Goal: Obtain resource: Obtain resource

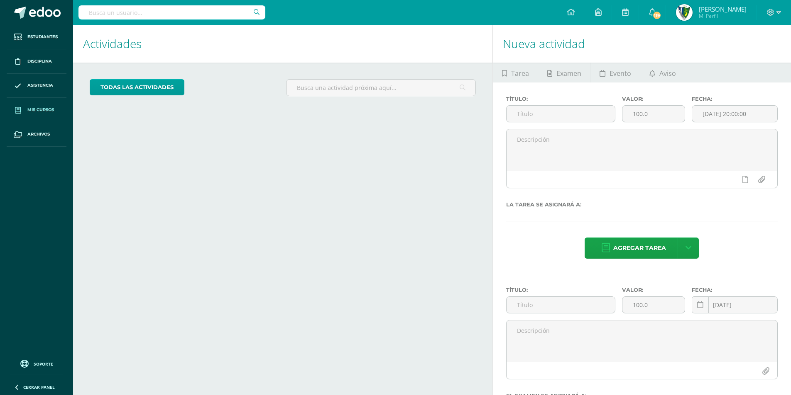
click at [40, 108] on span "Mis cursos" at bounding box center [40, 110] width 27 height 7
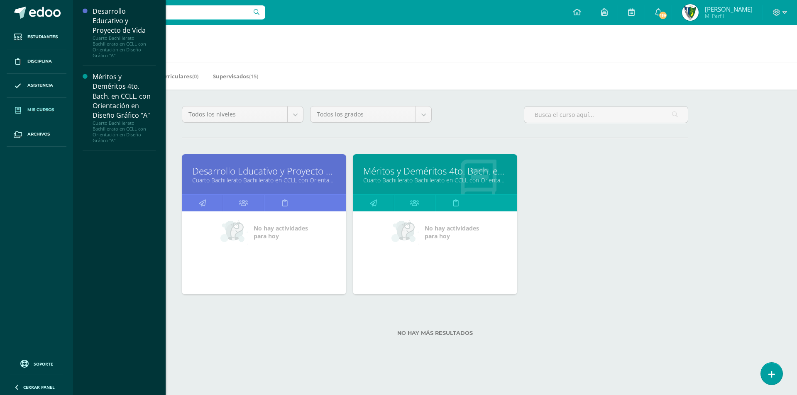
click at [283, 177] on link "Cuarto Bachillerato Bachillerato en CCLL con Orientación en Diseño Gráfico "A"" at bounding box center [264, 180] width 144 height 8
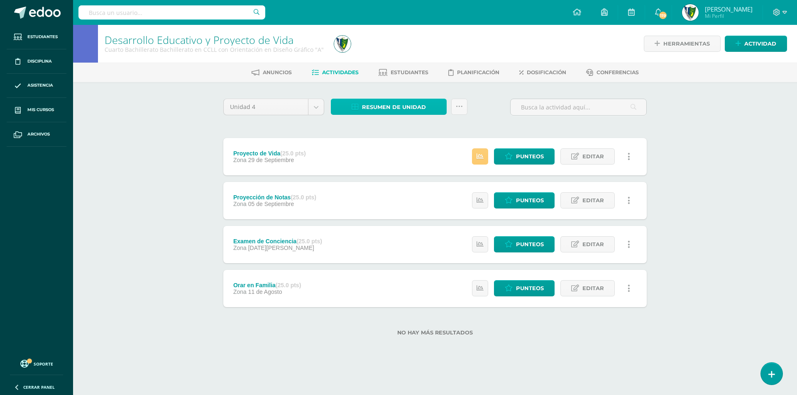
click at [376, 103] on span "Resumen de unidad" at bounding box center [394, 107] width 64 height 15
click at [399, 54] on link "Descargar como HTML" at bounding box center [388, 53] width 88 height 13
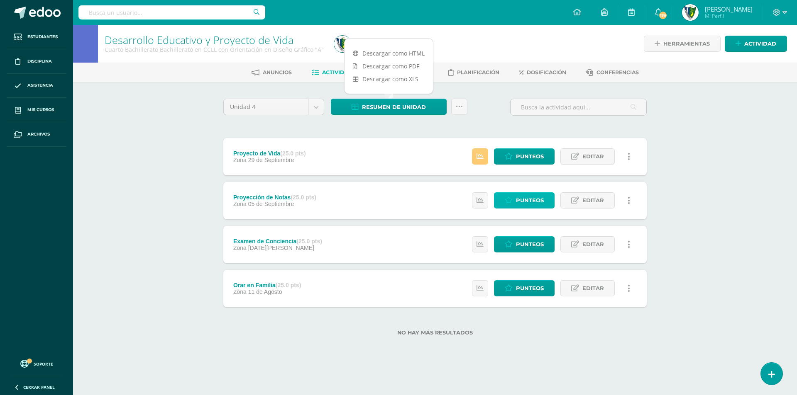
click at [500, 203] on link "Punteos" at bounding box center [524, 201] width 61 height 16
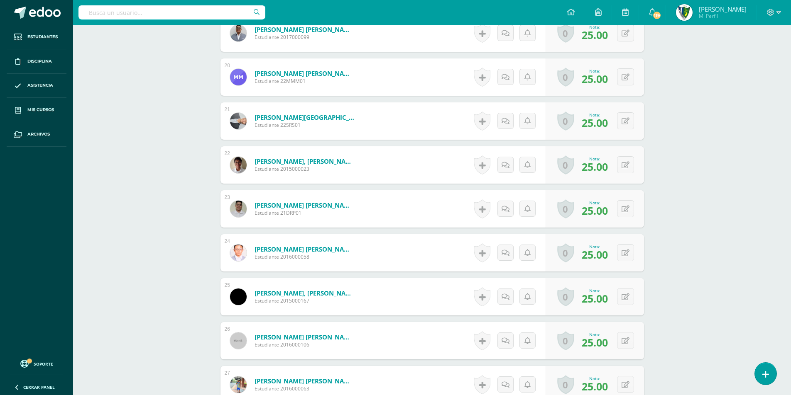
scroll to position [1298, 0]
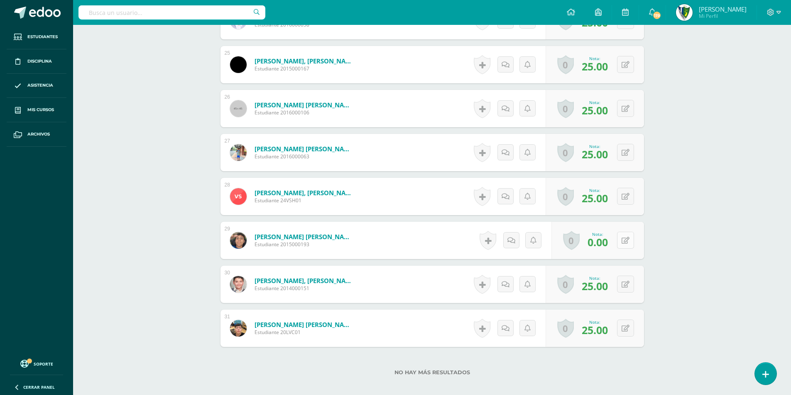
click at [627, 244] on icon at bounding box center [625, 240] width 8 height 7
type input "20"
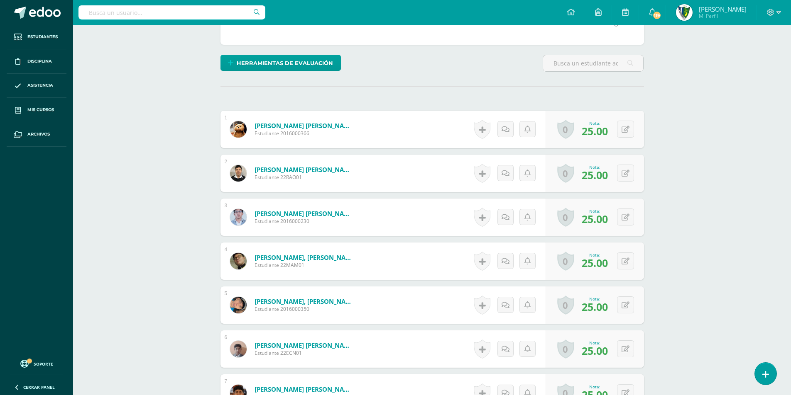
scroll to position [0, 0]
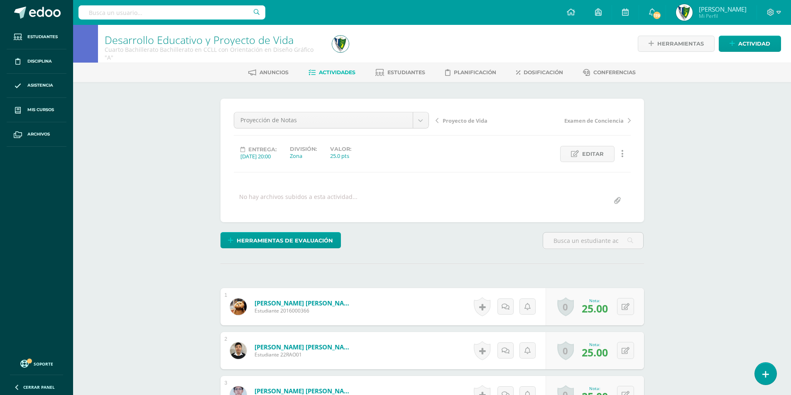
click at [329, 75] on span "Actividades" at bounding box center [337, 72] width 37 height 6
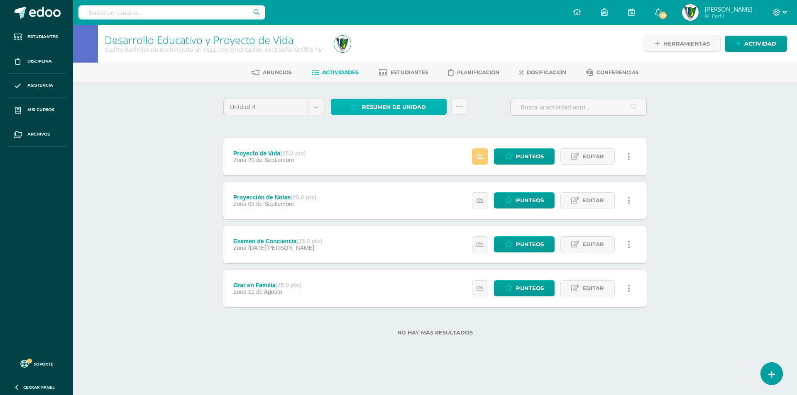
click at [404, 109] on span "Resumen de unidad" at bounding box center [394, 107] width 64 height 15
click at [398, 55] on link "Descargar como HTML" at bounding box center [388, 53] width 88 height 13
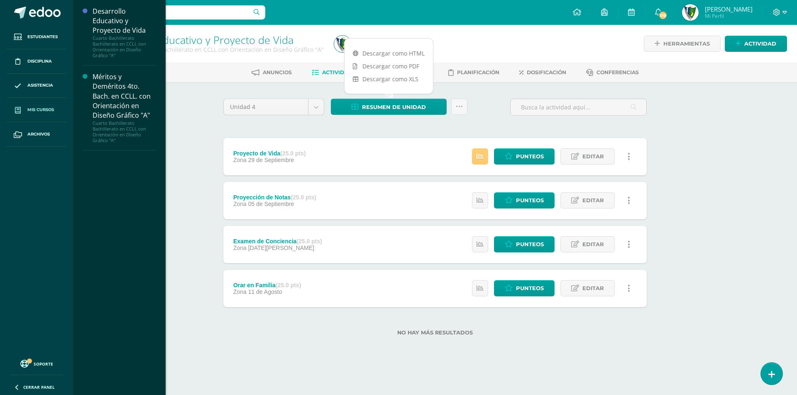
click at [41, 107] on span "Mis cursos" at bounding box center [40, 110] width 27 height 7
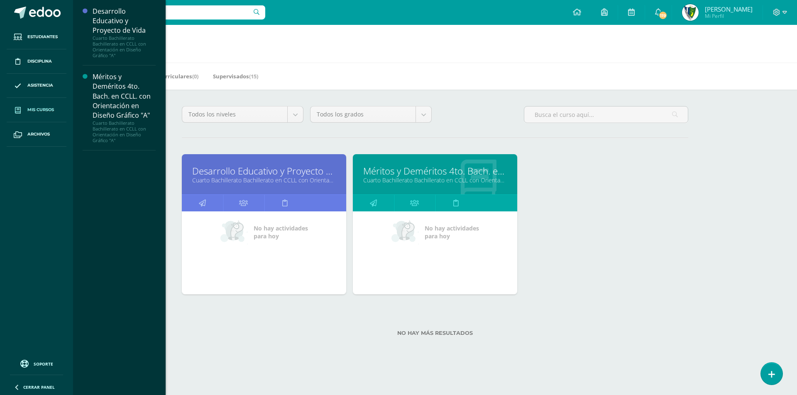
click at [393, 172] on link "Méritos y Deméritos 4to. Bach. en CCLL. con Orientación en Diseño Gráfico "A"" at bounding box center [435, 171] width 144 height 13
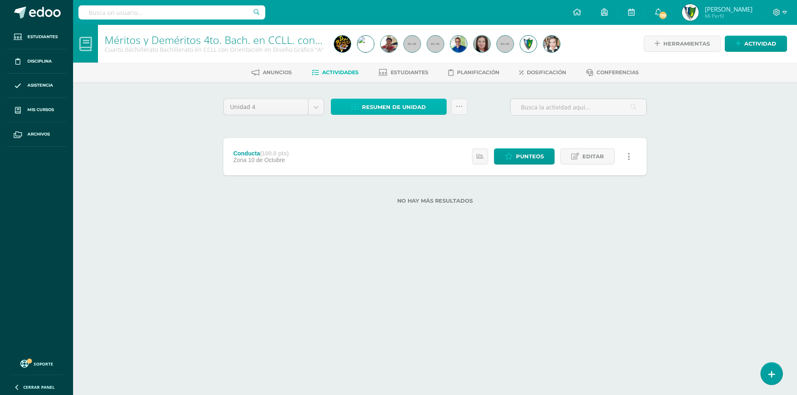
click at [393, 108] on span "Resumen de unidad" at bounding box center [394, 107] width 64 height 15
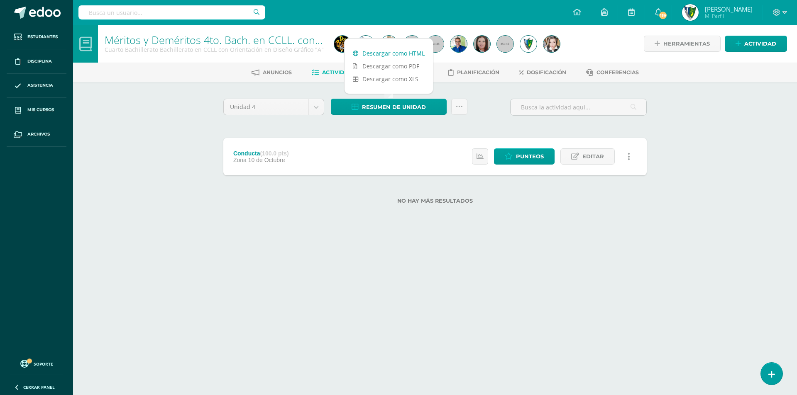
click at [386, 51] on link "Descargar como HTML" at bounding box center [388, 53] width 88 height 13
click at [785, 11] on icon at bounding box center [784, 12] width 5 height 7
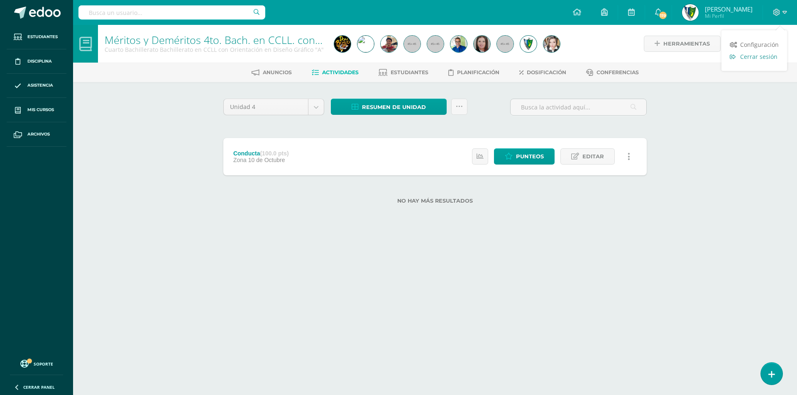
click at [763, 59] on span "Cerrar sesión" at bounding box center [758, 57] width 37 height 8
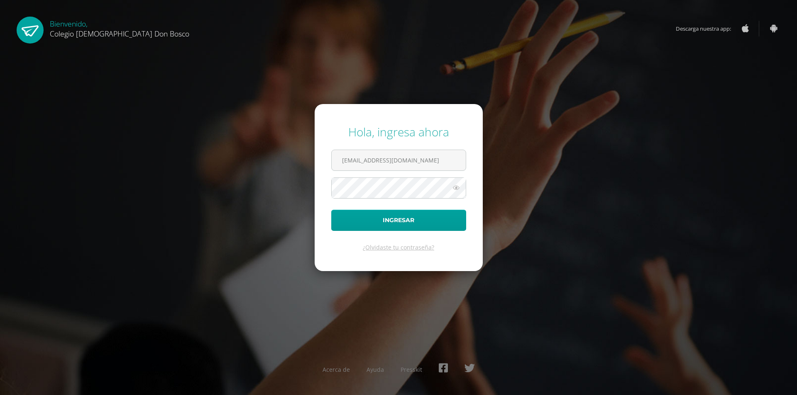
type input "[EMAIL_ADDRESS][DOMAIN_NAME]"
click at [331, 210] on button "Ingresar" at bounding box center [398, 220] width 135 height 21
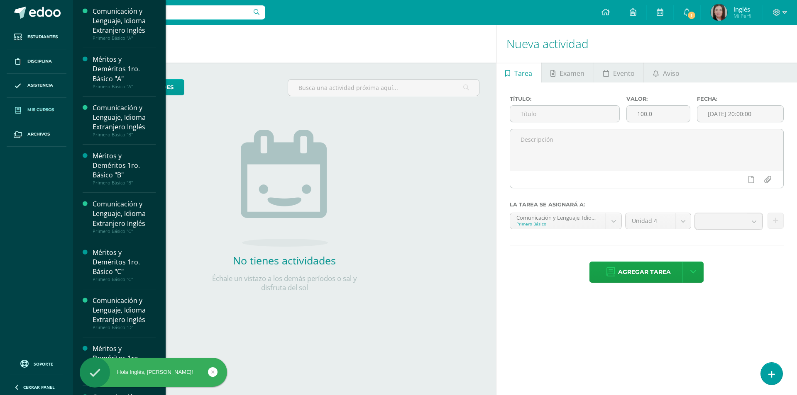
click at [29, 108] on span "Mis cursos" at bounding box center [40, 110] width 27 height 7
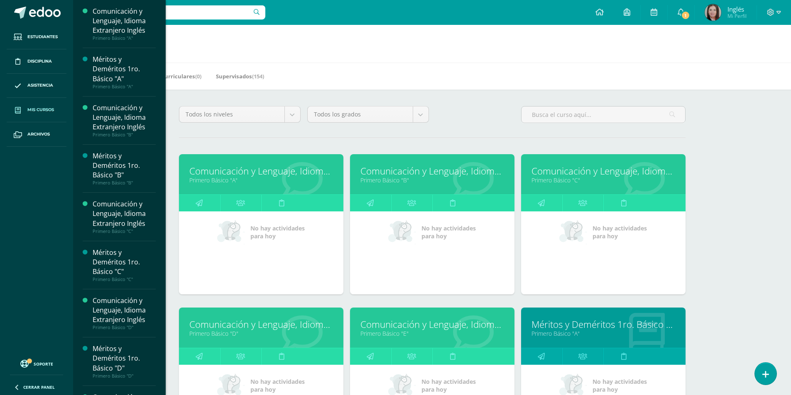
click at [217, 173] on link "Comunicación y Lenguaje, Idioma Extranjero Inglés" at bounding box center [261, 171] width 144 height 13
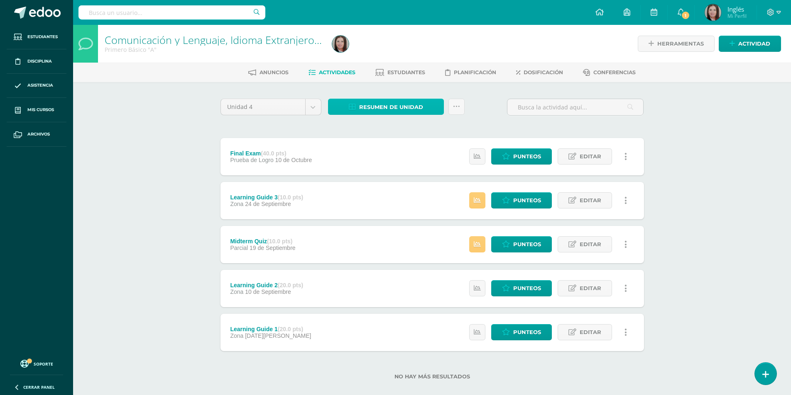
click at [366, 105] on span "Resumen de unidad" at bounding box center [391, 107] width 64 height 15
click at [406, 56] on link "Descargar como HTML" at bounding box center [386, 53] width 88 height 13
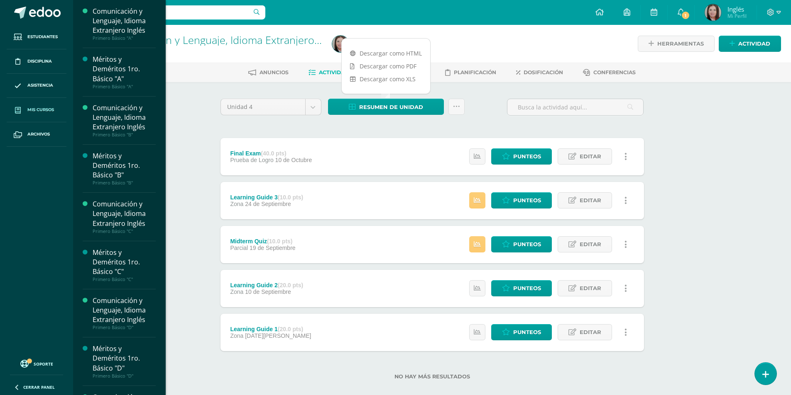
click at [47, 112] on span "Mis cursos" at bounding box center [40, 110] width 27 height 7
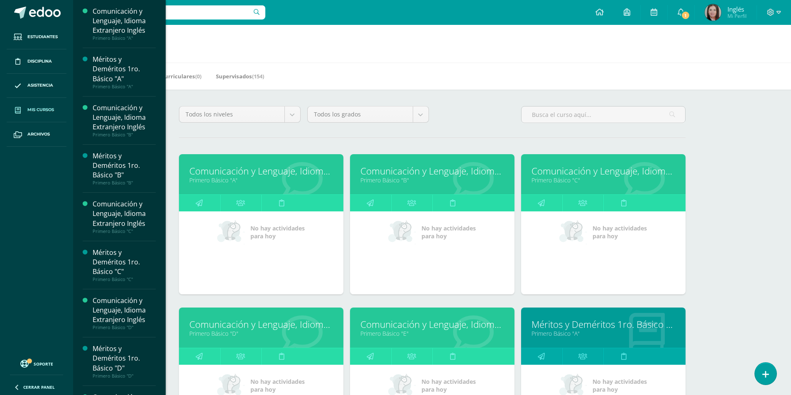
click at [216, 177] on link "Primero Básico "A"" at bounding box center [261, 180] width 144 height 8
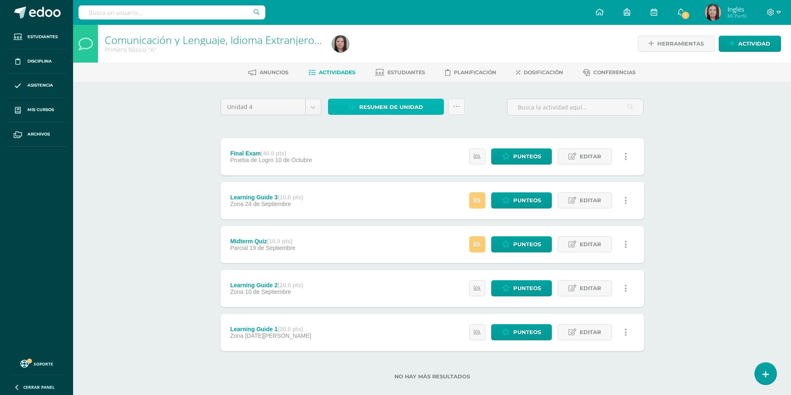
click at [424, 106] on link "Resumen de unidad" at bounding box center [386, 107] width 116 height 16
click at [411, 55] on link "Descargar como HTML" at bounding box center [386, 53] width 88 height 13
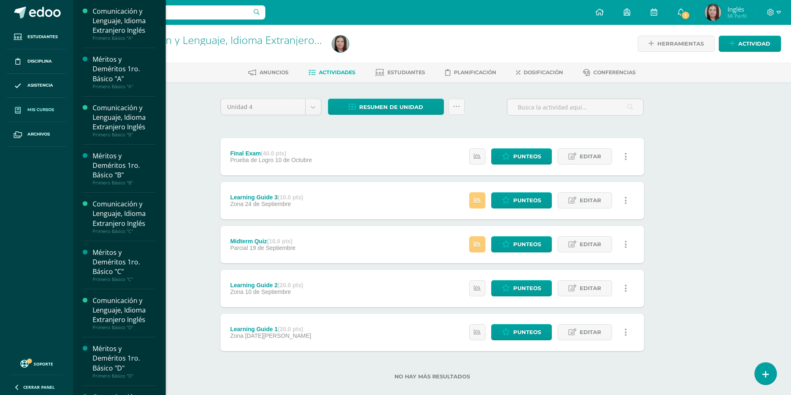
click at [46, 111] on span "Mis cursos" at bounding box center [40, 110] width 27 height 7
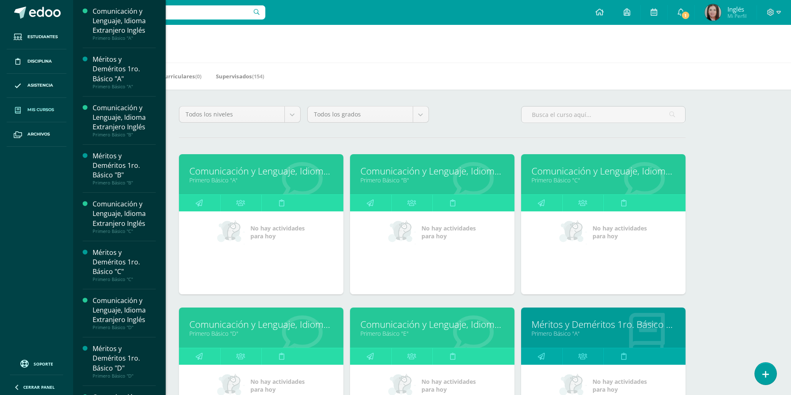
click at [559, 173] on link "Comunicación y Lenguaje, Idioma Extranjero Inglés" at bounding box center [603, 171] width 144 height 13
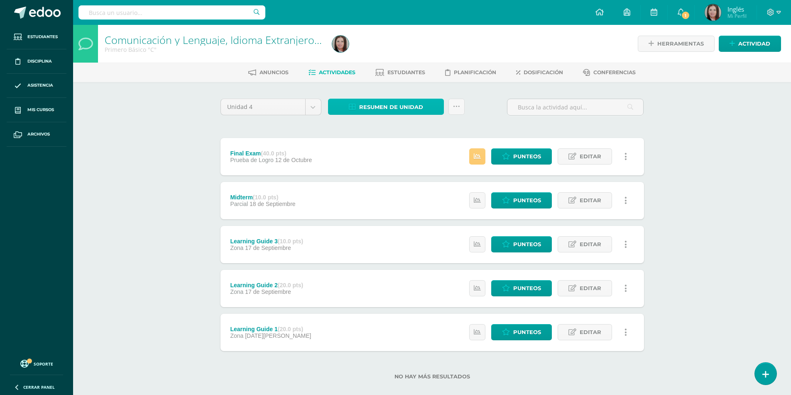
click at [396, 108] on span "Resumen de unidad" at bounding box center [391, 107] width 64 height 15
click at [393, 52] on link "Descargar como HTML" at bounding box center [386, 53] width 88 height 13
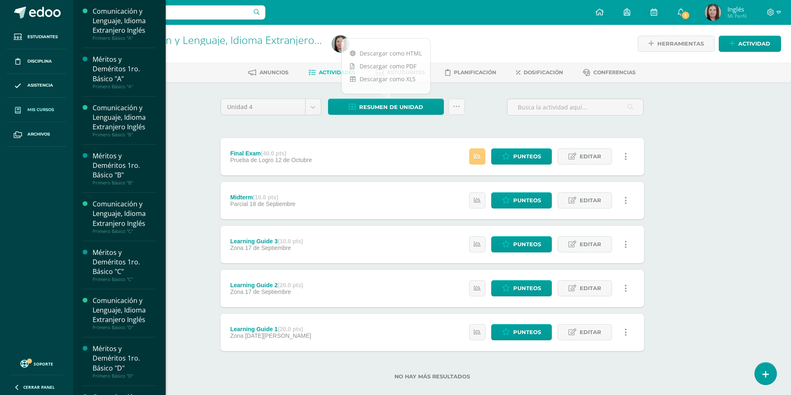
click at [42, 109] on span "Mis cursos" at bounding box center [40, 110] width 27 height 7
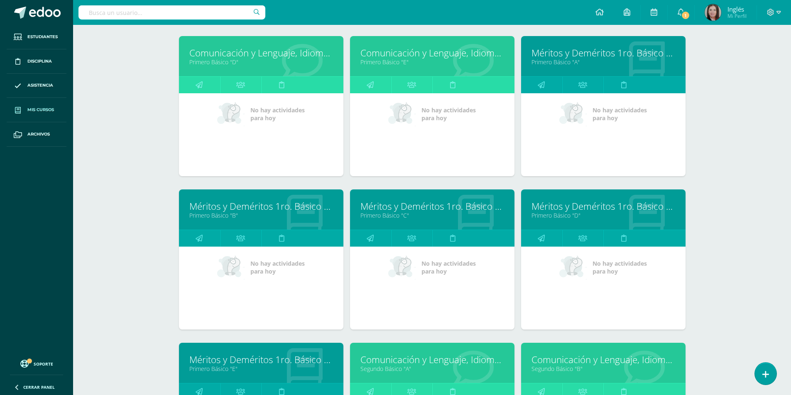
scroll to position [396, 0]
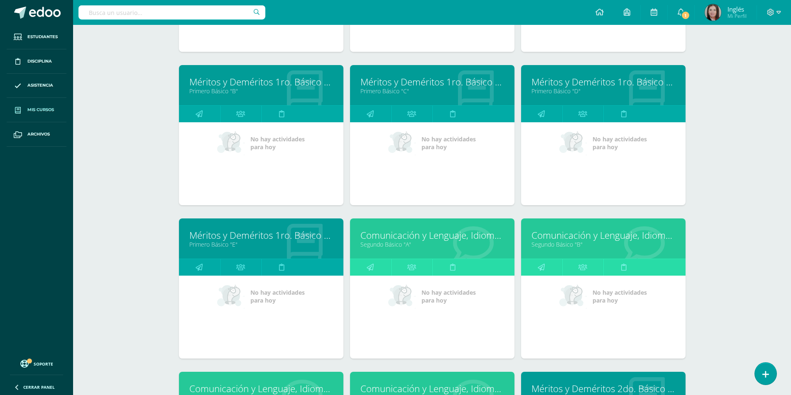
click at [380, 240] on link "Comunicación y Lenguaje, Idioma Extranjero Inglés" at bounding box center [432, 235] width 144 height 13
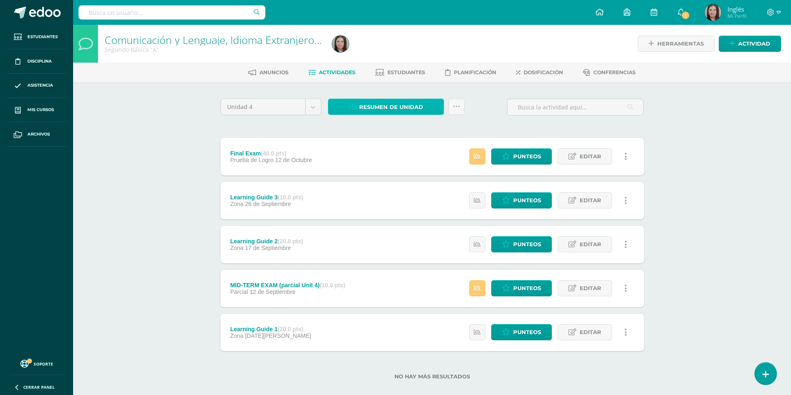
click at [406, 101] on span "Resumen de unidad" at bounding box center [391, 107] width 64 height 15
click at [395, 53] on link "Descargar como HTML" at bounding box center [386, 53] width 88 height 13
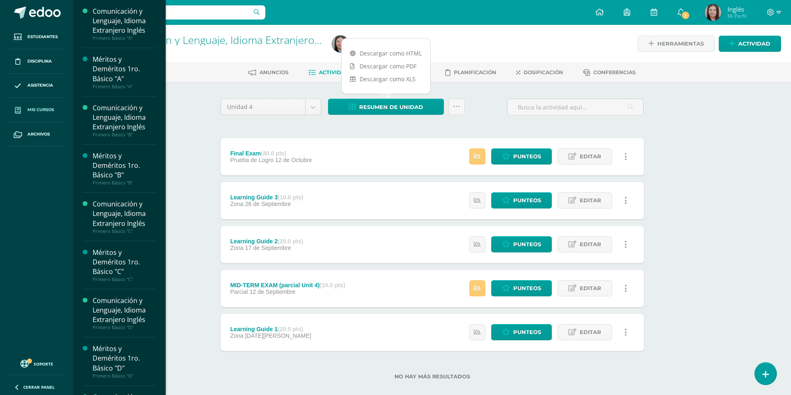
click at [34, 112] on span "Mis cursos" at bounding box center [40, 110] width 27 height 7
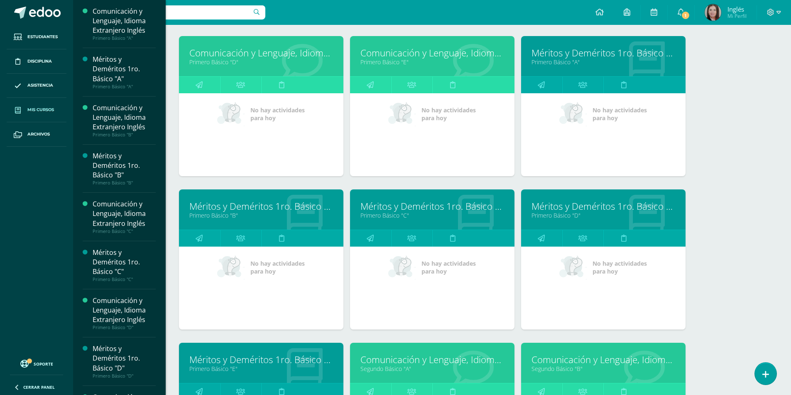
scroll to position [438, 0]
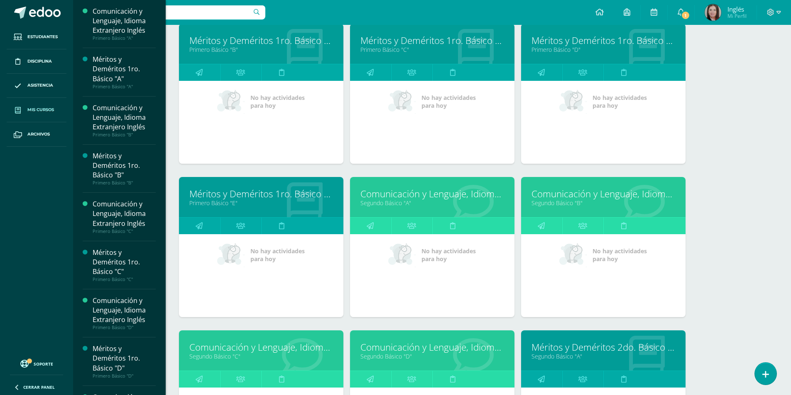
click at [578, 197] on link "Comunicación y Lenguaje, Idioma Extranjero Inglés" at bounding box center [603, 194] width 144 height 13
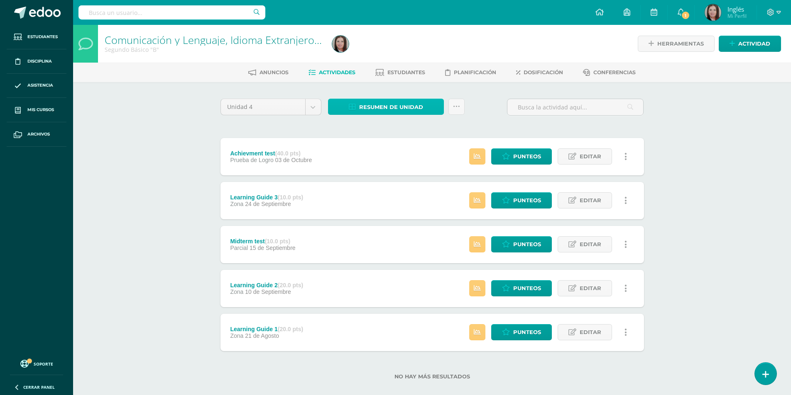
click at [387, 100] on span "Resumen de unidad" at bounding box center [391, 107] width 64 height 15
click at [398, 55] on link "Descargar como HTML" at bounding box center [386, 53] width 88 height 13
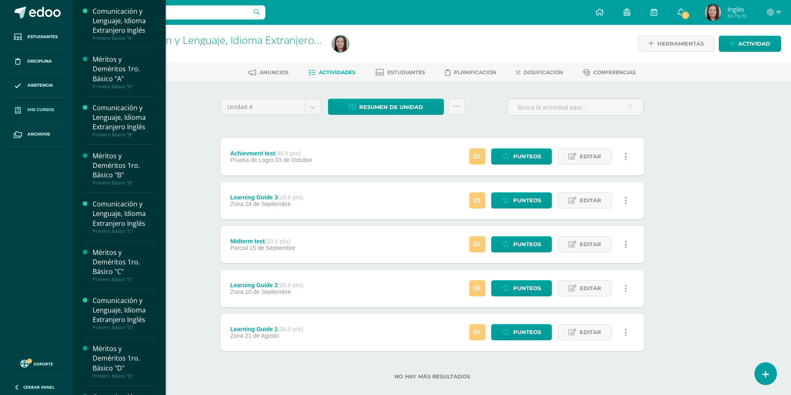
click at [37, 110] on span "Mis cursos" at bounding box center [40, 110] width 27 height 7
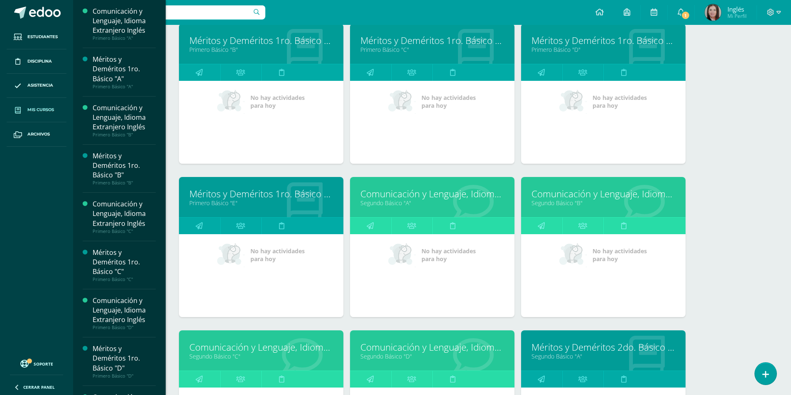
scroll to position [604, 0]
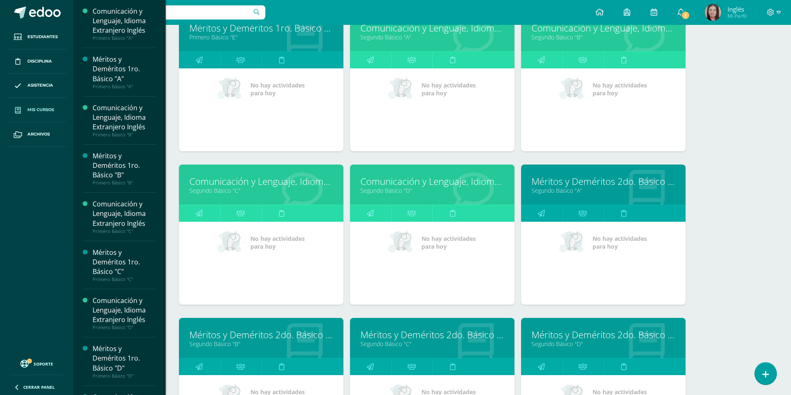
click at [210, 187] on link "Segundo Básico "C"" at bounding box center [261, 191] width 144 height 8
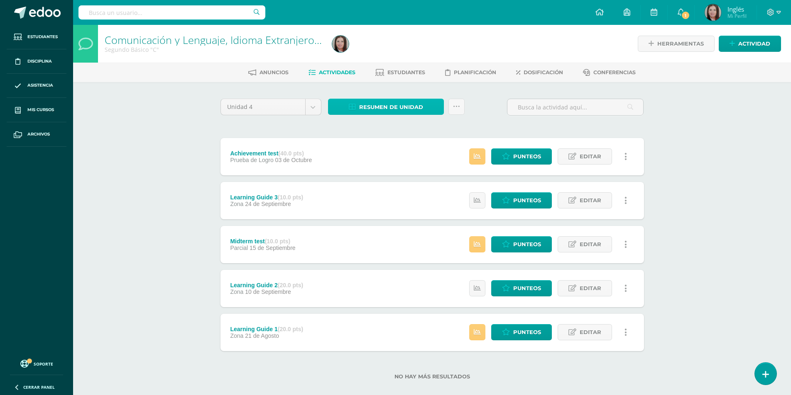
click at [370, 107] on span "Resumen de unidad" at bounding box center [391, 107] width 64 height 15
click at [404, 53] on link "Descargar como HTML" at bounding box center [386, 53] width 88 height 13
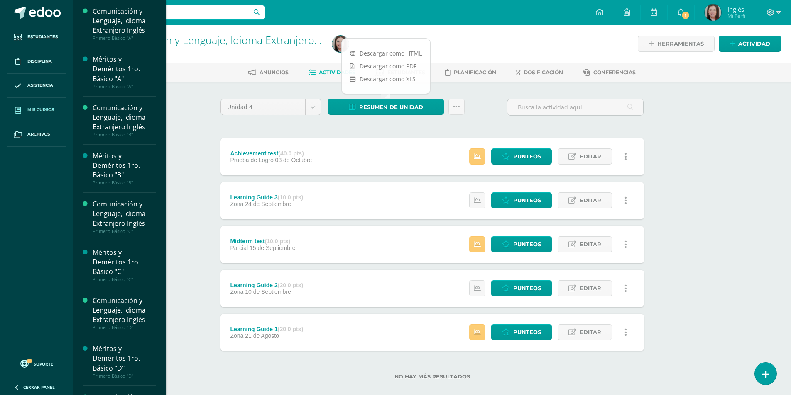
click at [43, 112] on span "Mis cursos" at bounding box center [40, 110] width 27 height 7
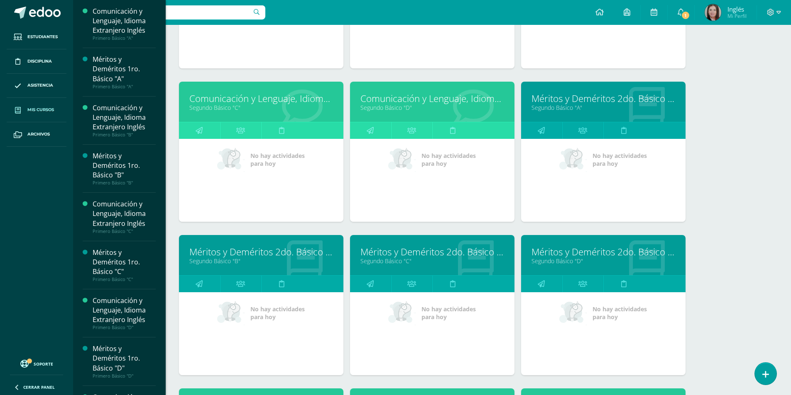
scroll to position [894, 0]
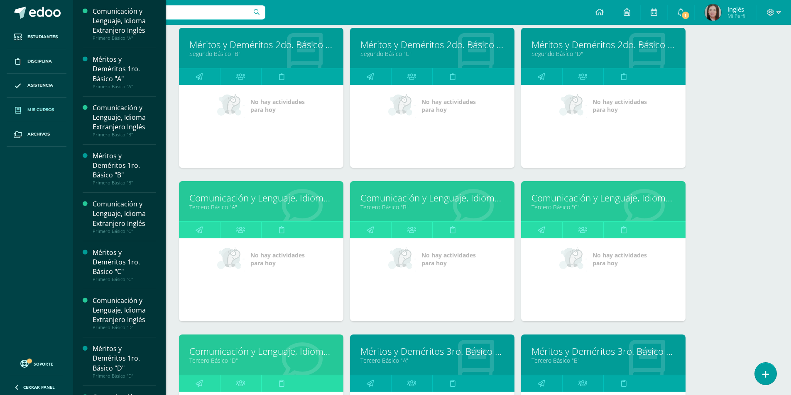
click at [216, 199] on link "Comunicación y Lenguaje, Idioma Extranjero Inglés" at bounding box center [261, 198] width 144 height 13
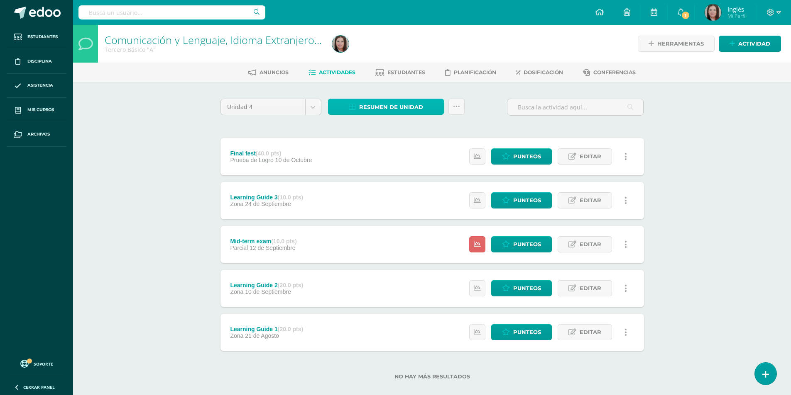
click at [383, 102] on span "Resumen de unidad" at bounding box center [391, 107] width 64 height 15
click at [395, 54] on link "Descargar como HTML" at bounding box center [386, 53] width 88 height 13
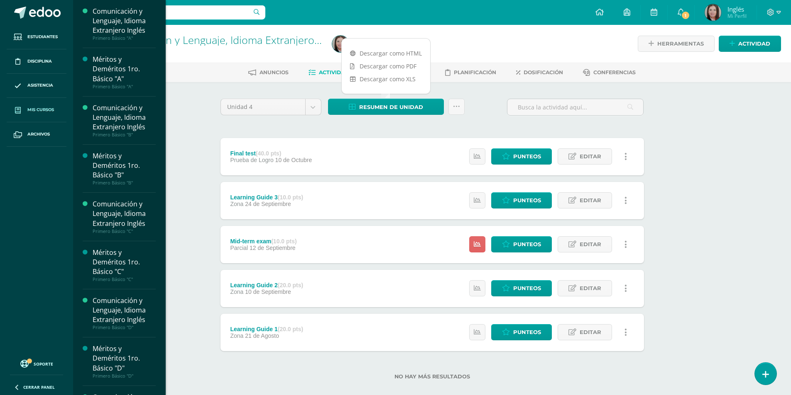
click at [41, 107] on span "Mis cursos" at bounding box center [40, 110] width 27 height 7
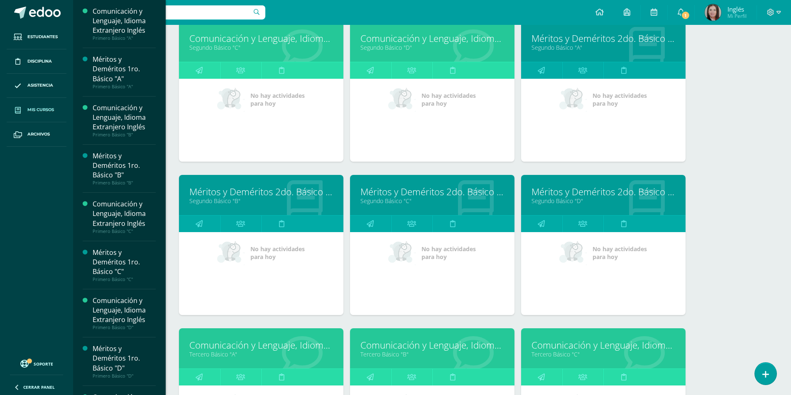
scroll to position [913, 0]
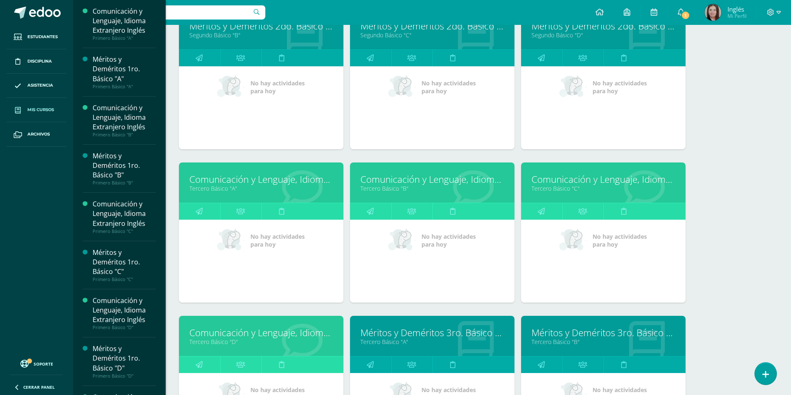
click at [393, 178] on link "Comunicación y Lenguaje, Idioma Extranjero Inglés" at bounding box center [432, 179] width 144 height 13
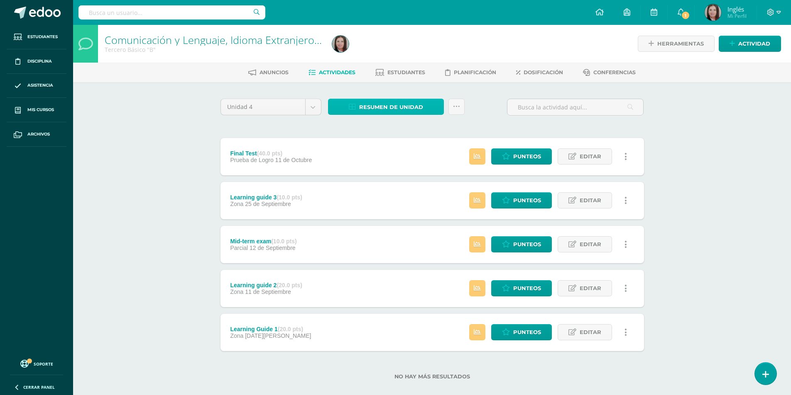
click at [402, 107] on span "Resumen de unidad" at bounding box center [391, 107] width 64 height 15
click at [403, 53] on link "Descargar como HTML" at bounding box center [386, 53] width 88 height 13
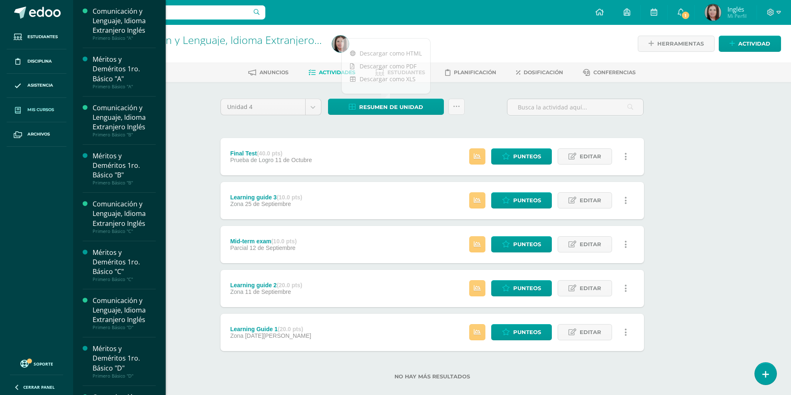
click at [46, 113] on span "Mis cursos" at bounding box center [40, 110] width 27 height 7
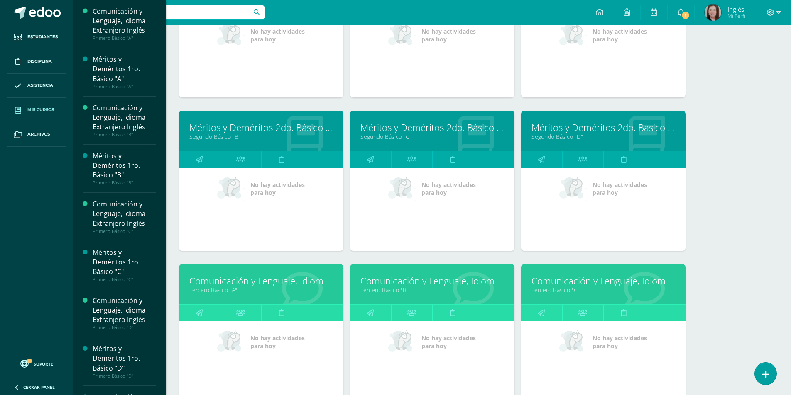
scroll to position [853, 0]
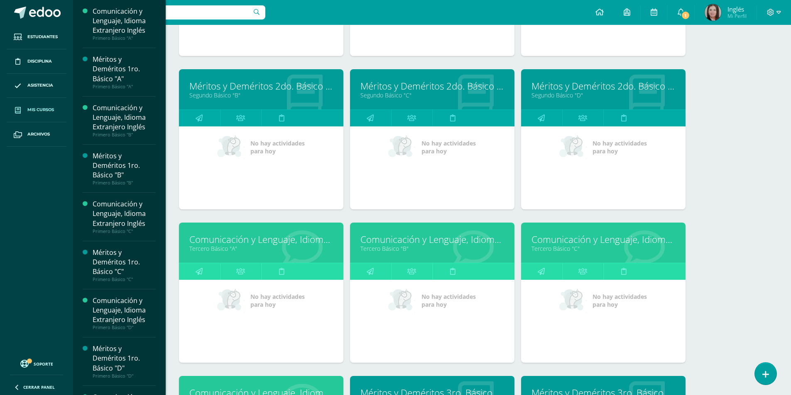
click at [556, 244] on link "Comunicación y Lenguaje, Idioma Extranjero Inglés" at bounding box center [603, 239] width 144 height 13
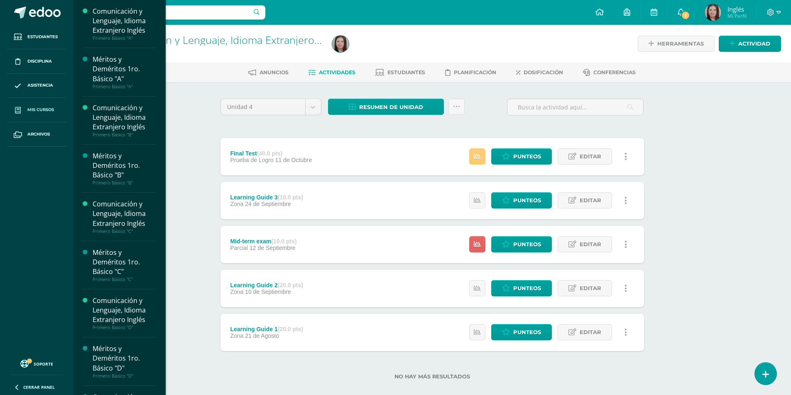
click at [49, 112] on span "Mis cursos" at bounding box center [40, 110] width 27 height 7
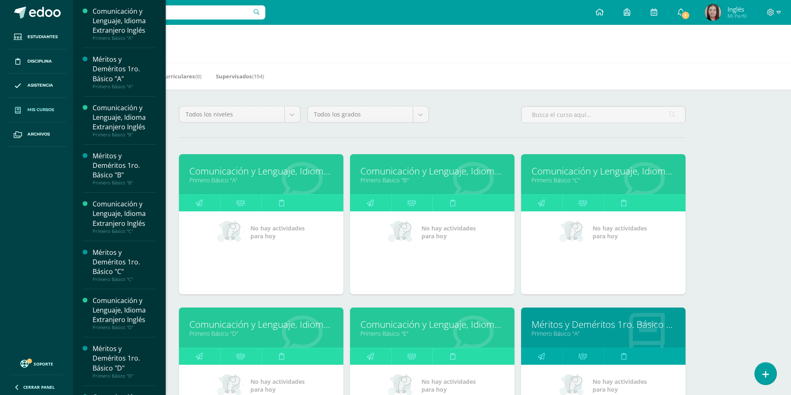
click at [377, 171] on link "Comunicación y Lenguaje, Idioma Extranjero Inglés" at bounding box center [432, 171] width 144 height 13
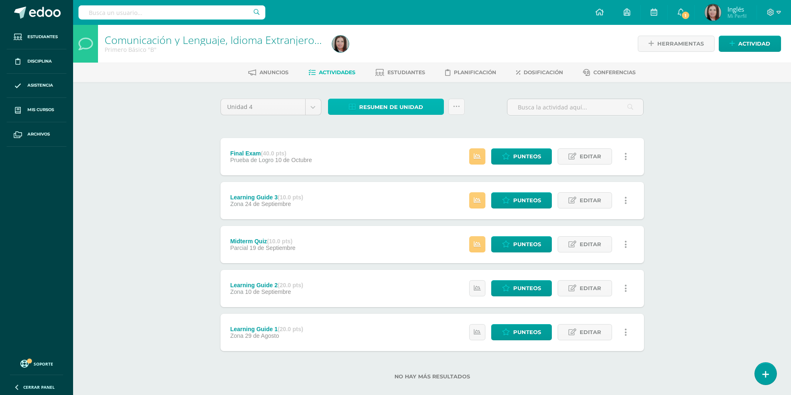
click at [389, 109] on span "Resumen de unidad" at bounding box center [391, 107] width 64 height 15
click at [397, 51] on link "Descargar como HTML" at bounding box center [386, 53] width 88 height 13
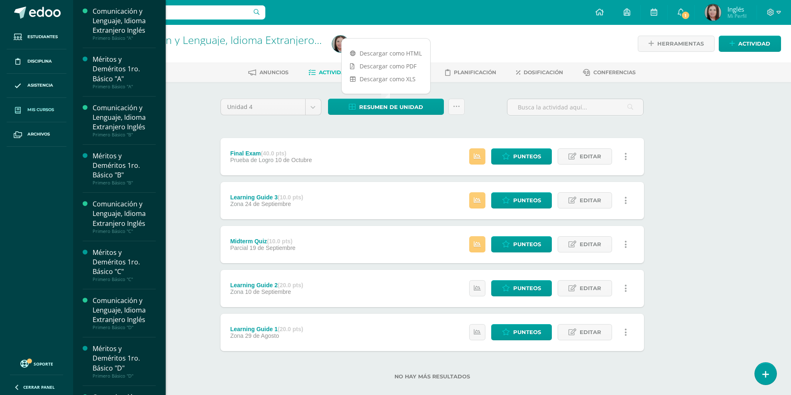
click at [44, 112] on span "Mis cursos" at bounding box center [40, 110] width 27 height 7
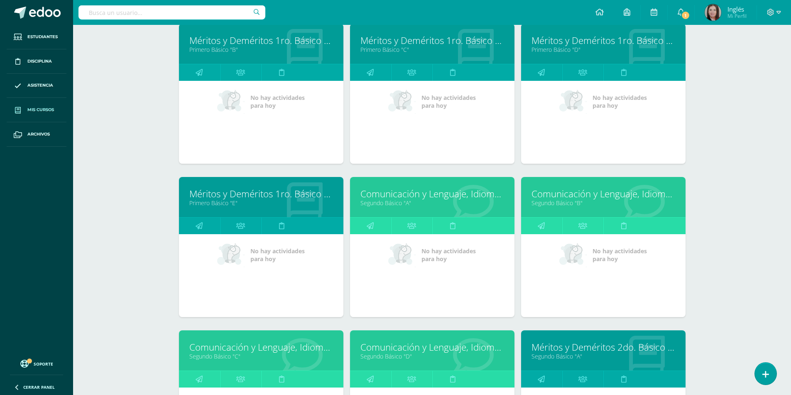
scroll to position [562, 0]
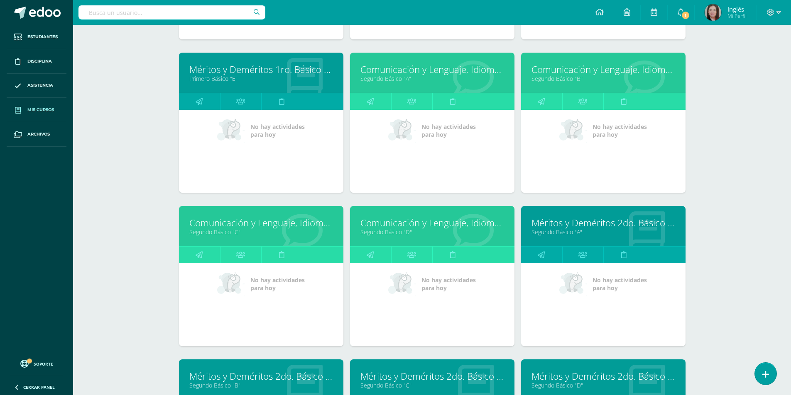
click at [416, 71] on link "Comunicación y Lenguaje, Idioma Extranjero Inglés" at bounding box center [432, 69] width 144 height 13
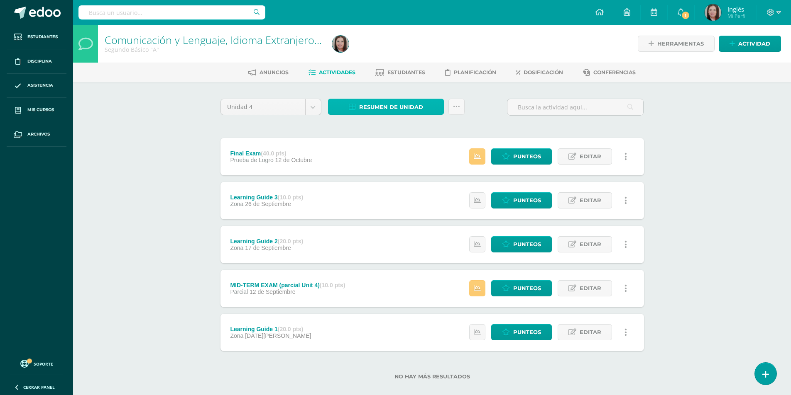
click at [400, 102] on span "Resumen de unidad" at bounding box center [391, 107] width 64 height 15
click at [401, 55] on link "Descargar como HTML" at bounding box center [386, 53] width 88 height 13
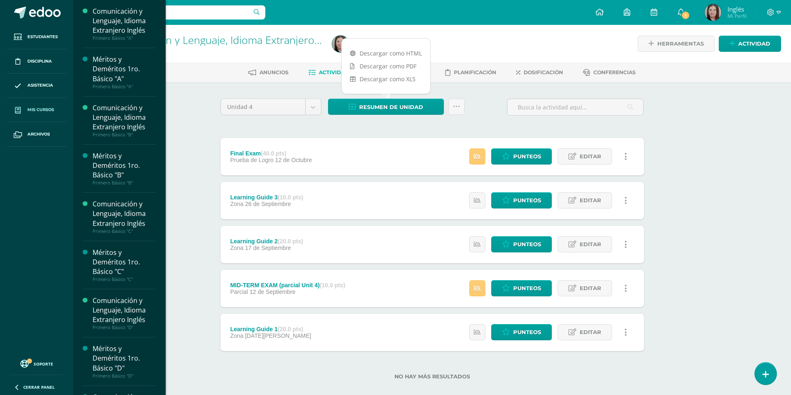
click at [42, 112] on span "Mis cursos" at bounding box center [40, 110] width 27 height 7
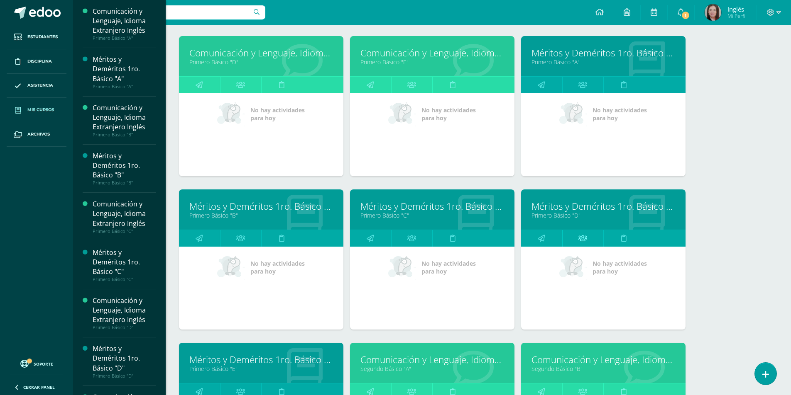
scroll to position [479, 0]
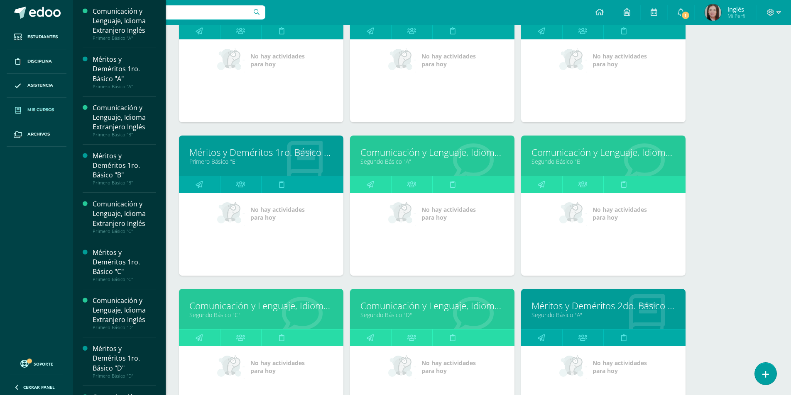
click at [544, 154] on link "Comunicación y Lenguaje, Idioma Extranjero Inglés" at bounding box center [603, 152] width 144 height 13
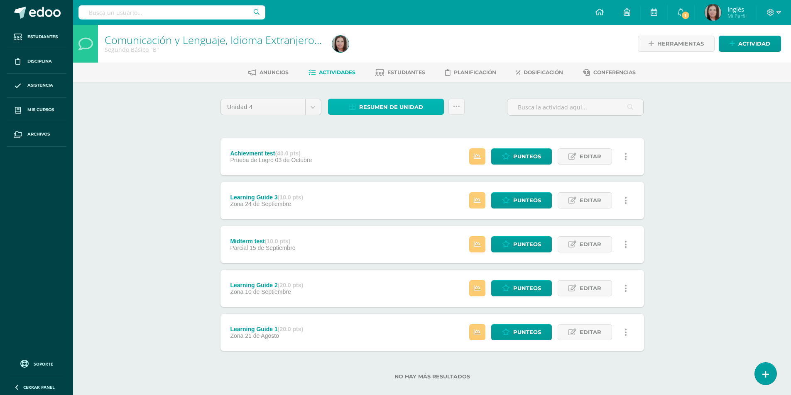
click at [420, 107] on span "Resumen de unidad" at bounding box center [391, 107] width 64 height 15
click at [406, 56] on link "Descargar como HTML" at bounding box center [386, 53] width 88 height 13
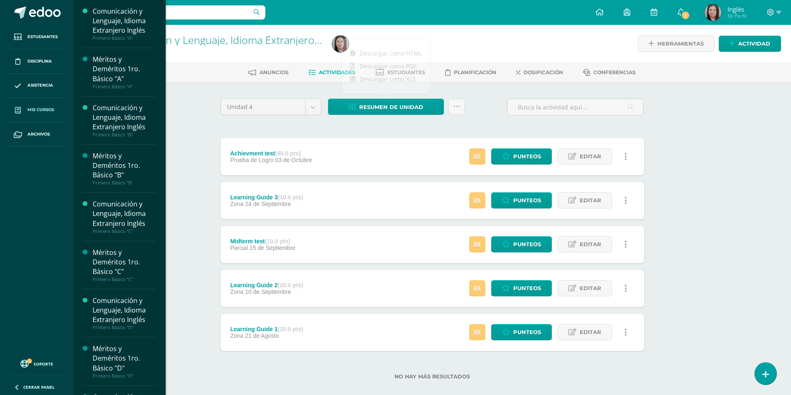
click at [46, 108] on span "Mis cursos" at bounding box center [40, 110] width 27 height 7
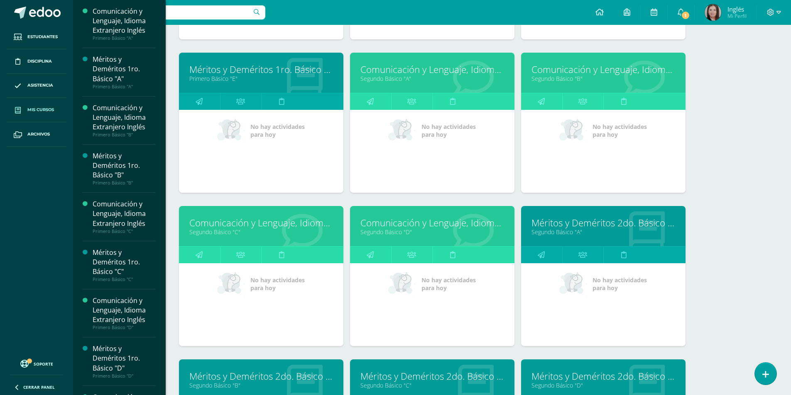
scroll to position [604, 0]
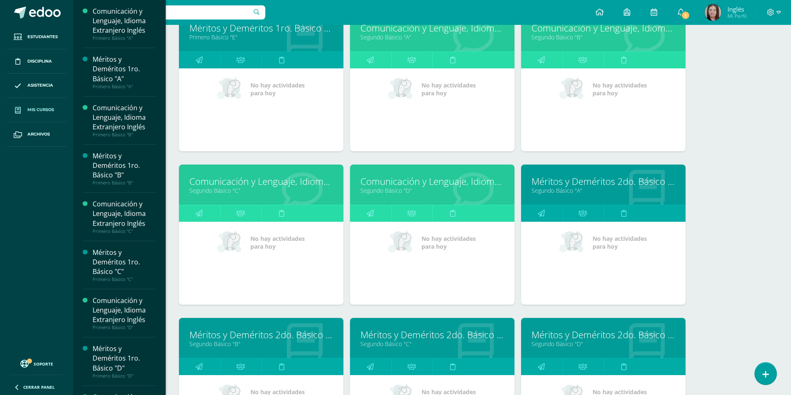
click at [242, 183] on link "Comunicación y Lenguaje, Idioma Extranjero Inglés" at bounding box center [261, 181] width 144 height 13
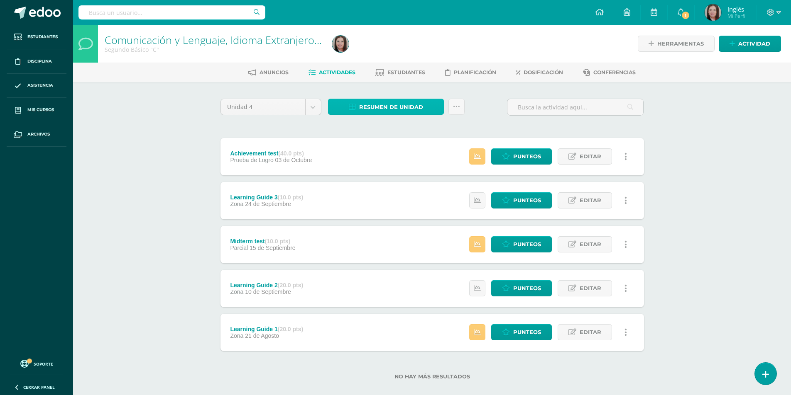
click at [388, 110] on span "Resumen de unidad" at bounding box center [391, 107] width 64 height 15
click at [403, 56] on link "Descargar como HTML" at bounding box center [386, 53] width 88 height 13
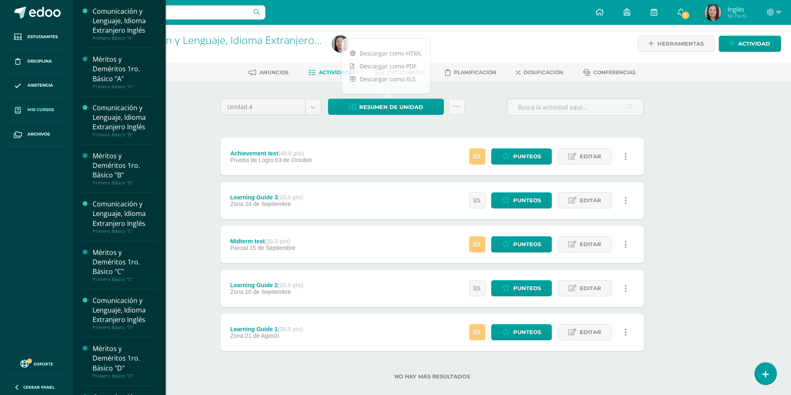
click at [31, 102] on link "Mis cursos" at bounding box center [37, 110] width 60 height 24
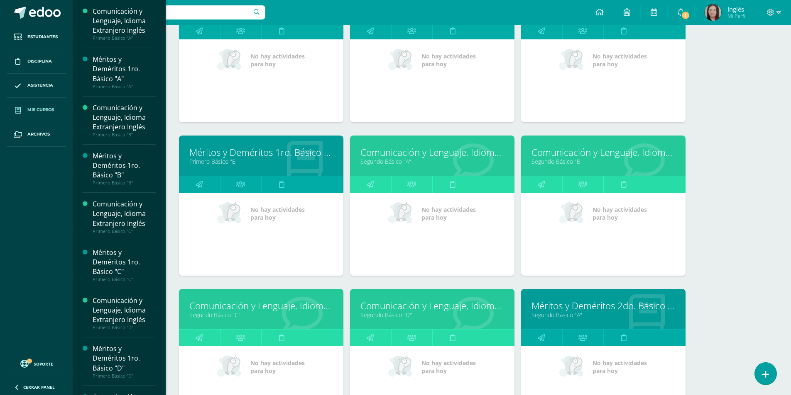
scroll to position [604, 0]
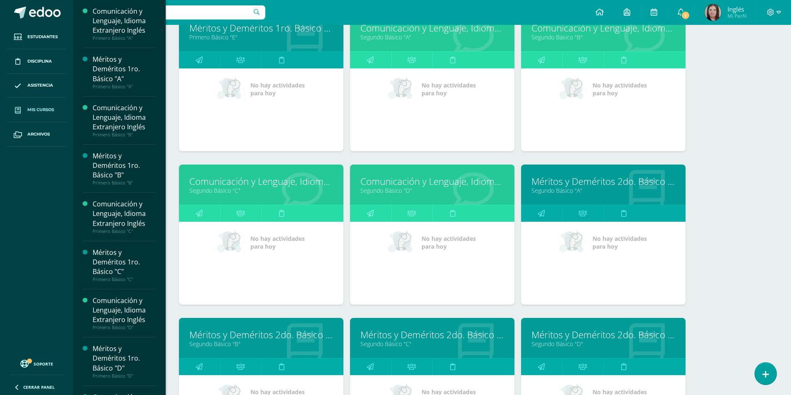
click at [388, 181] on link "Comunicación y Lenguaje, Idioma Extranjero Inglés" at bounding box center [432, 181] width 144 height 13
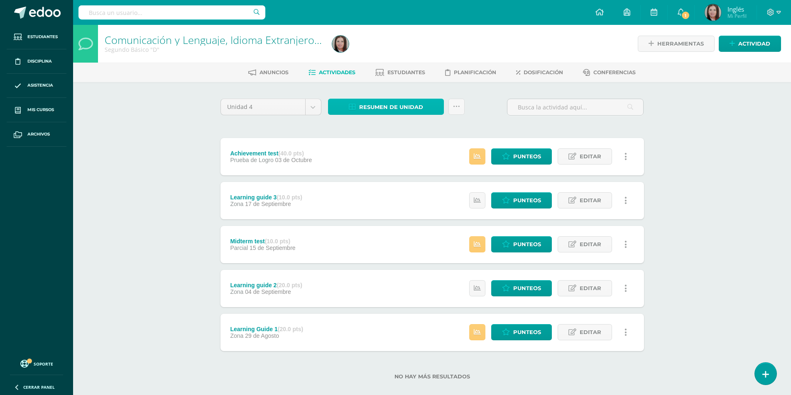
click at [415, 113] on span "Resumen de unidad" at bounding box center [391, 107] width 64 height 15
click at [407, 53] on link "Descargar como HTML" at bounding box center [386, 53] width 88 height 13
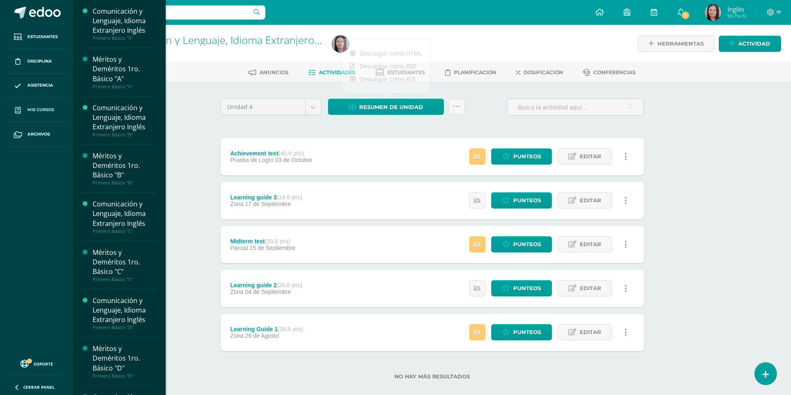
click at [51, 110] on span "Mis cursos" at bounding box center [40, 110] width 27 height 7
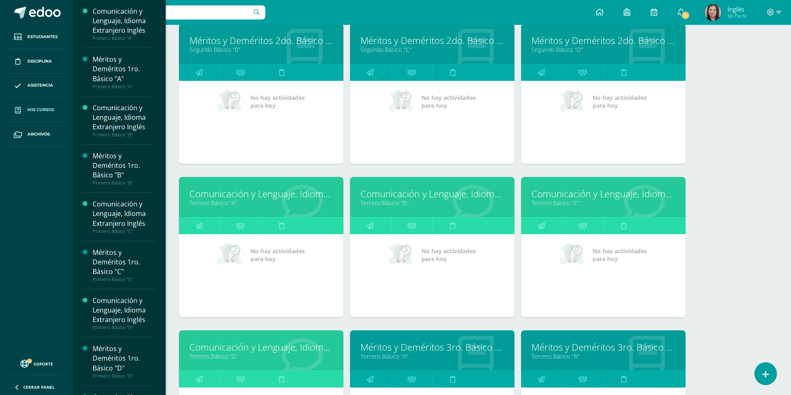
scroll to position [857, 0]
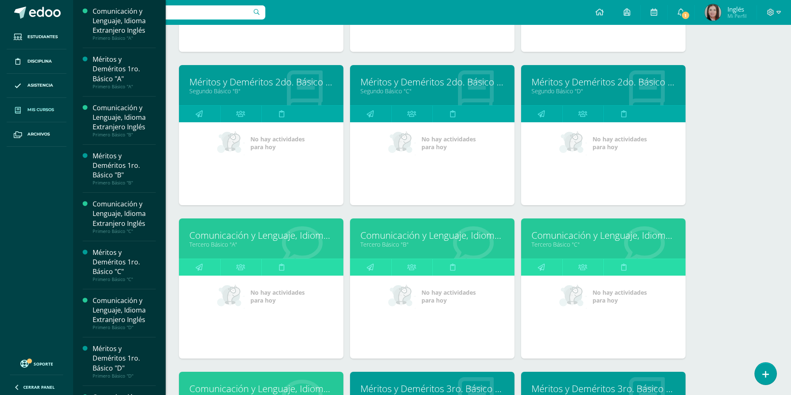
drag, startPoint x: 241, startPoint y: 2, endPoint x: 731, endPoint y: 358, distance: 605.8
click at [731, 358] on div "Mis cursos Mis Cursos (36) Mis Extracurriculares (0) Supervisados (154) Todos l…" at bounding box center [431, 181] width 717 height 2027
click at [201, 236] on link "Comunicación y Lenguaje, Idioma Extranjero Inglés" at bounding box center [261, 235] width 144 height 13
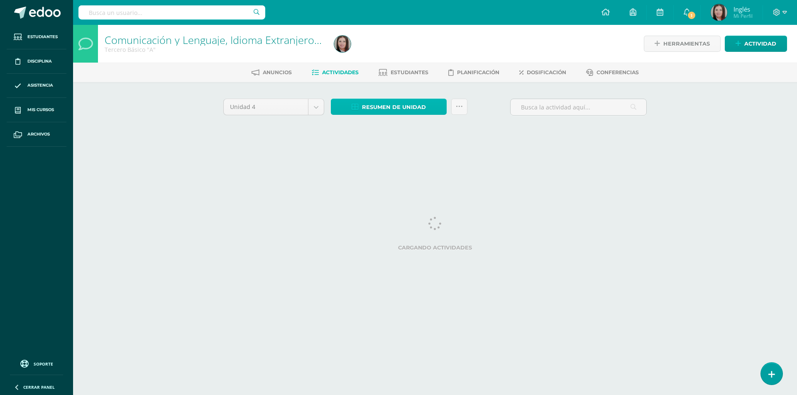
click at [392, 110] on span "Resumen de unidad" at bounding box center [394, 107] width 64 height 15
click at [392, 52] on link "Descargar como HTML" at bounding box center [388, 53] width 88 height 13
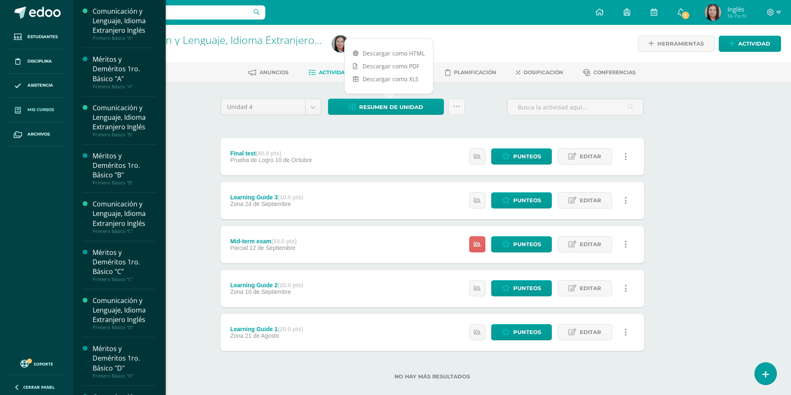
click at [43, 110] on span "Mis cursos" at bounding box center [40, 110] width 27 height 7
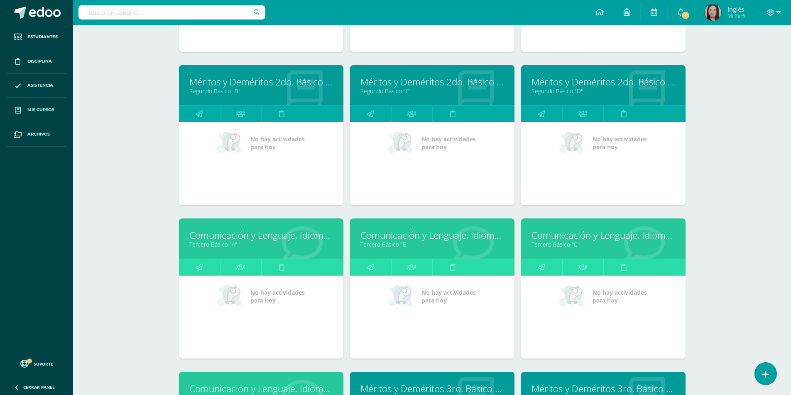
scroll to position [898, 0]
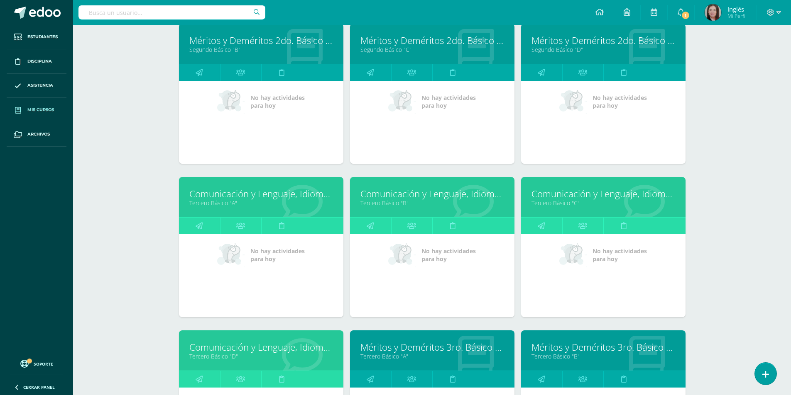
click at [378, 195] on link "Comunicación y Lenguaje, Idioma Extranjero Inglés" at bounding box center [432, 194] width 144 height 13
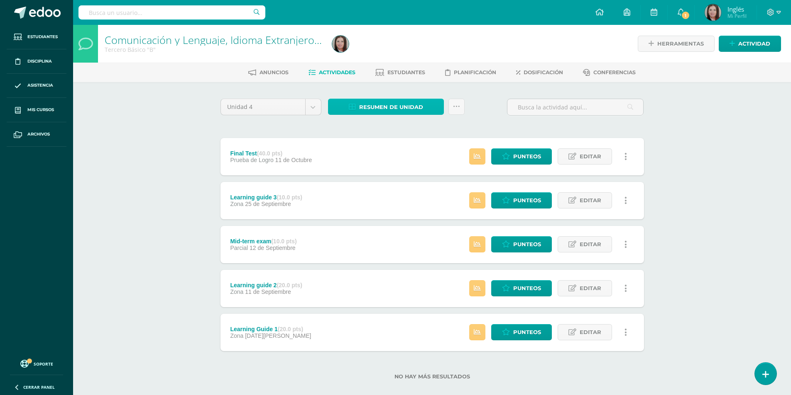
click at [395, 103] on span "Resumen de unidad" at bounding box center [391, 107] width 64 height 15
click at [409, 55] on link "Descargar como HTML" at bounding box center [386, 53] width 88 height 13
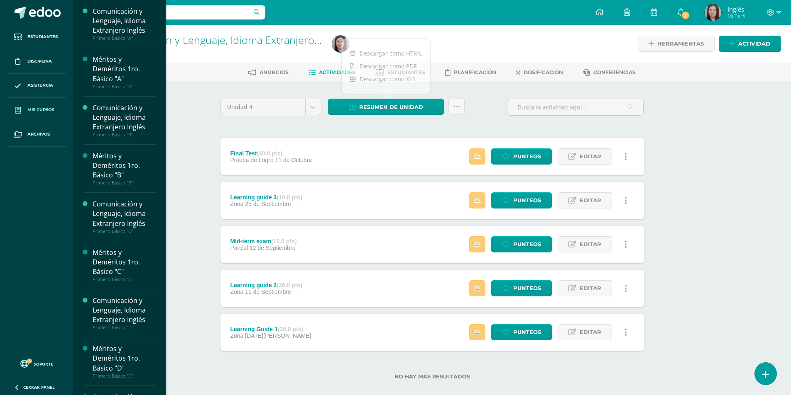
click at [36, 107] on span "Mis cursos" at bounding box center [40, 110] width 27 height 7
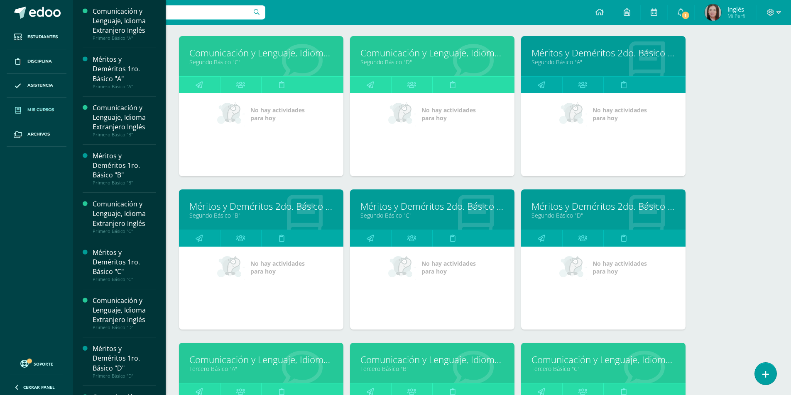
scroll to position [940, 0]
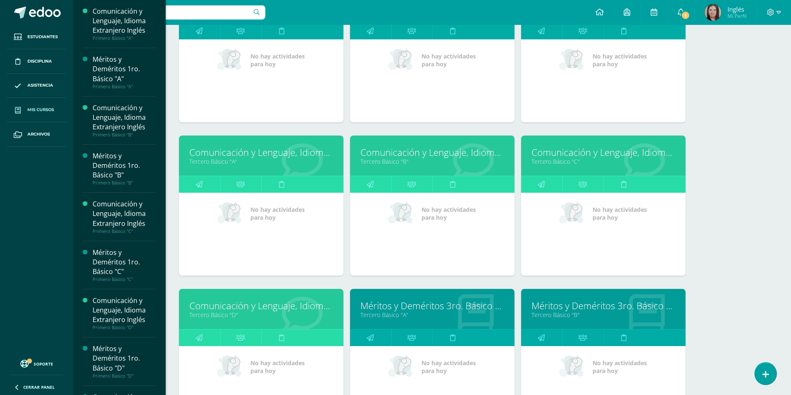
click at [572, 152] on link "Comunicación y Lenguaje, Idioma Extranjero Inglés" at bounding box center [603, 152] width 144 height 13
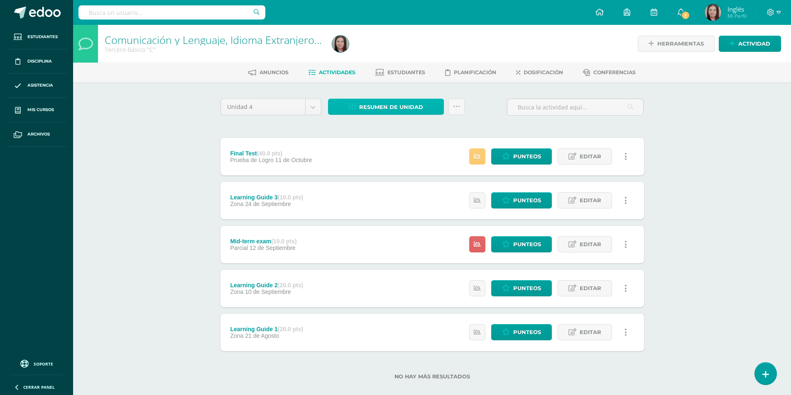
click at [403, 110] on span "Resumen de unidad" at bounding box center [391, 107] width 64 height 15
click at [400, 53] on link "Descargar como HTML" at bounding box center [386, 53] width 88 height 13
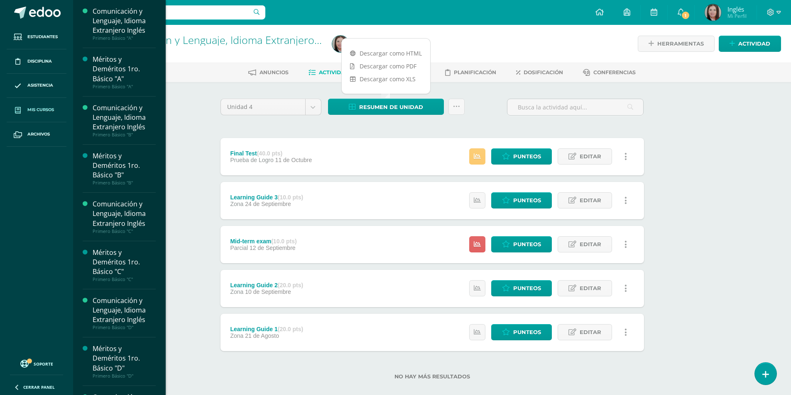
click at [35, 109] on span "Mis cursos" at bounding box center [40, 110] width 27 height 7
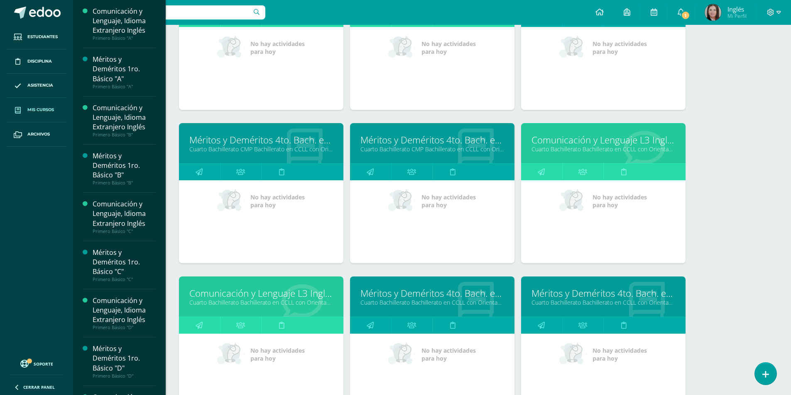
scroll to position [1654, 0]
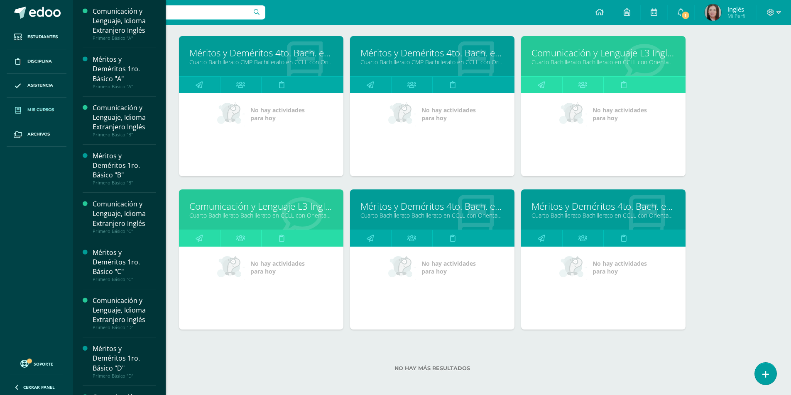
click at [598, 61] on link "Cuarto Bachillerato Bachillerato en CCLL con Orientación en Diseño Gráfico "A"" at bounding box center [603, 62] width 144 height 8
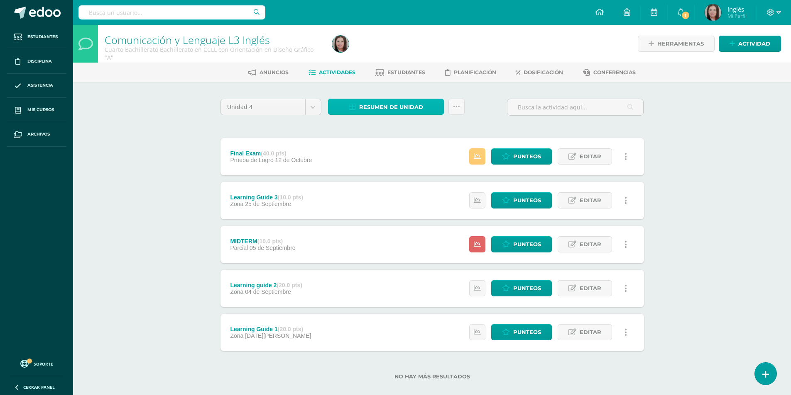
click at [400, 112] on span "Resumen de unidad" at bounding box center [391, 107] width 64 height 15
click at [397, 49] on link "Descargar como HTML" at bounding box center [386, 53] width 88 height 13
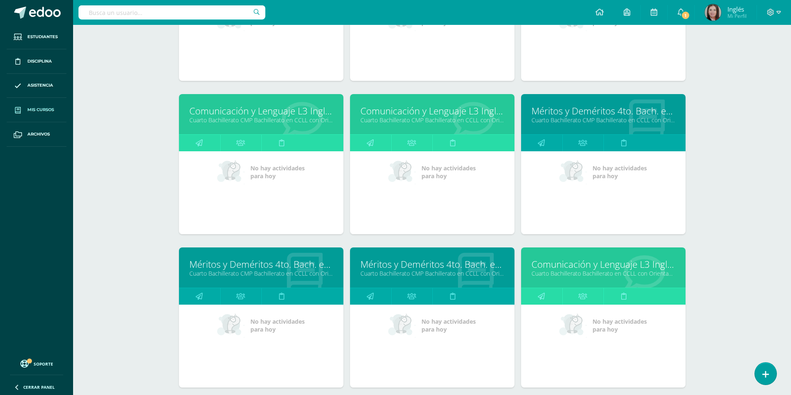
scroll to position [1654, 0]
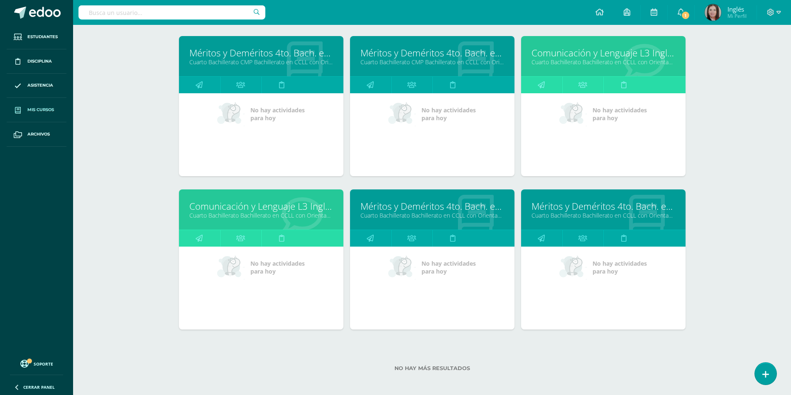
click at [246, 206] on link "Comunicación y Lenguaje L3 Inglés" at bounding box center [261, 206] width 144 height 13
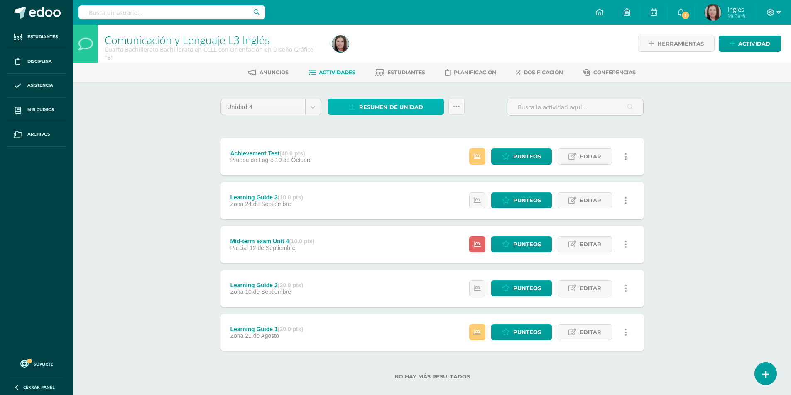
click at [394, 112] on span "Resumen de unidad" at bounding box center [391, 107] width 64 height 15
click at [396, 57] on link "Descargar como HTML" at bounding box center [386, 53] width 88 height 13
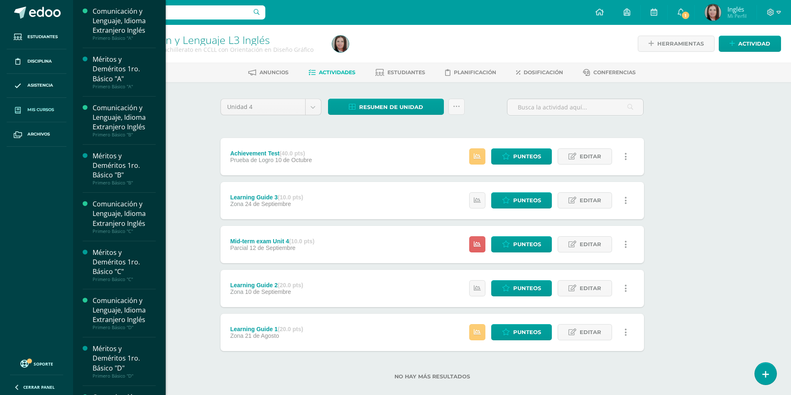
click at [39, 109] on span "Mis cursos" at bounding box center [40, 110] width 27 height 7
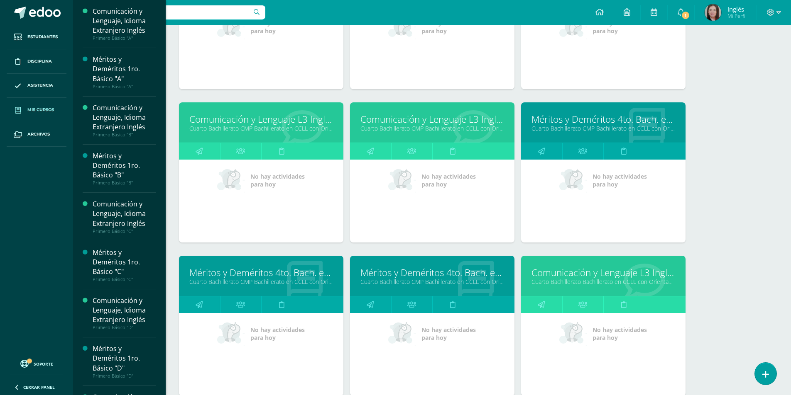
scroll to position [1268, 0]
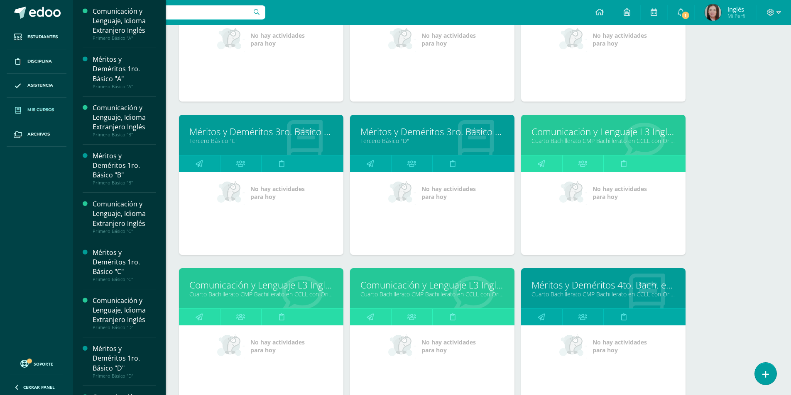
click at [563, 134] on link "Comunicación y Lenguaje L3 Inglés" at bounding box center [603, 131] width 144 height 13
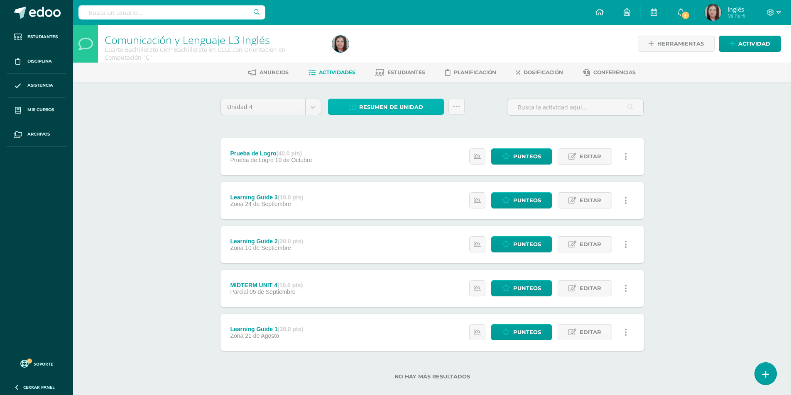
click at [393, 107] on span "Resumen de unidad" at bounding box center [391, 107] width 64 height 15
click at [391, 53] on link "Descargar como HTML" at bounding box center [386, 53] width 88 height 13
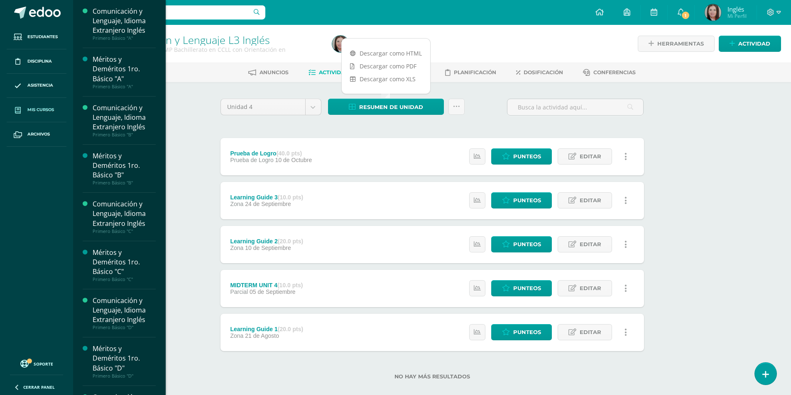
click at [41, 113] on span "Mis cursos" at bounding box center [40, 110] width 27 height 7
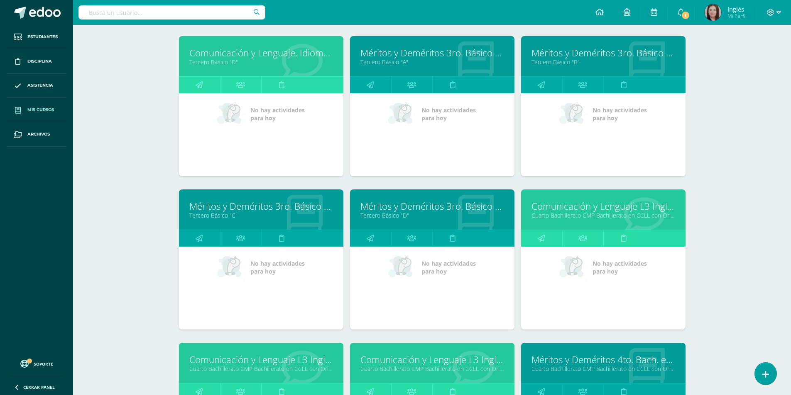
scroll to position [1359, 0]
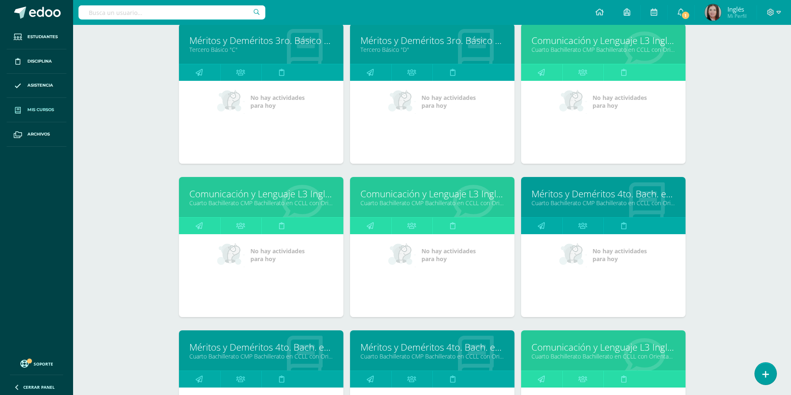
click at [278, 200] on link "Cuarto Bachillerato CMP Bachillerato en CCLL con Orientación en Computación "D"" at bounding box center [261, 203] width 144 height 8
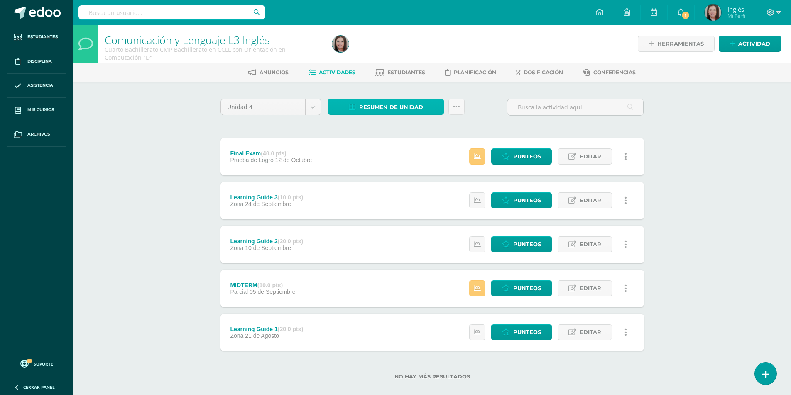
click at [406, 107] on span "Resumen de unidad" at bounding box center [391, 107] width 64 height 15
click at [411, 54] on link "Descargar como HTML" at bounding box center [386, 53] width 88 height 13
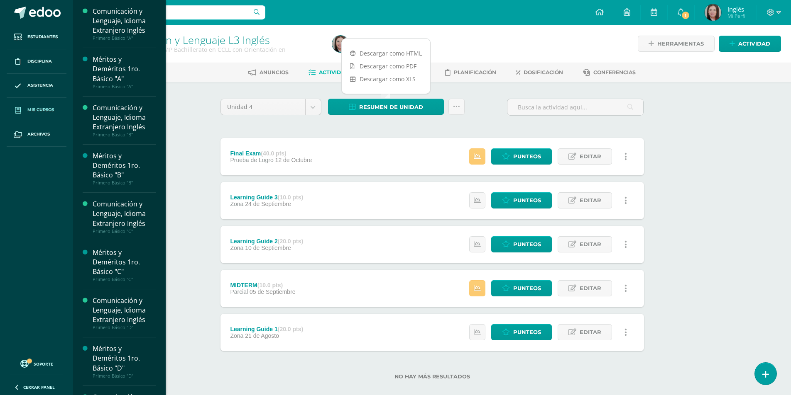
click at [38, 109] on span "Mis cursos" at bounding box center [40, 110] width 27 height 7
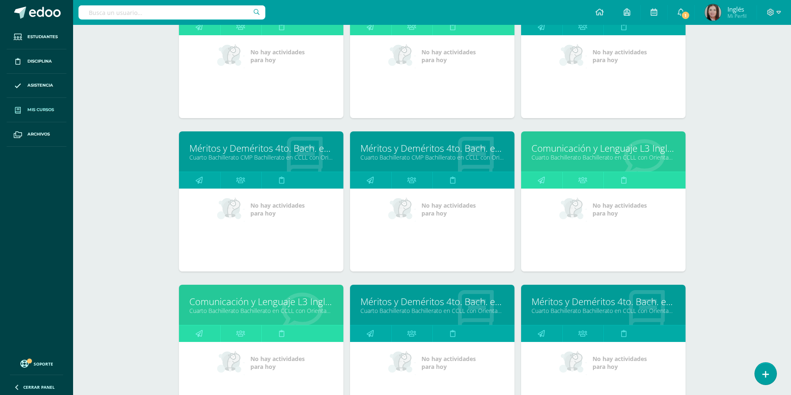
scroll to position [1351, 0]
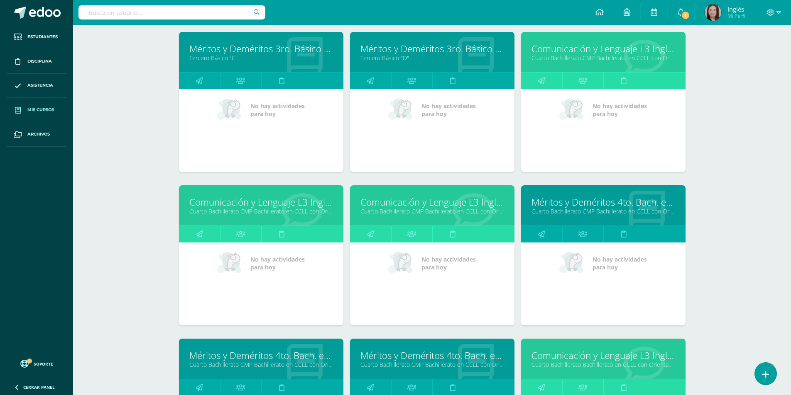
click at [411, 207] on link "Cuarto Bachillerato CMP Bachillerato en CCLL con Orientación en Computación "E"" at bounding box center [432, 211] width 144 height 8
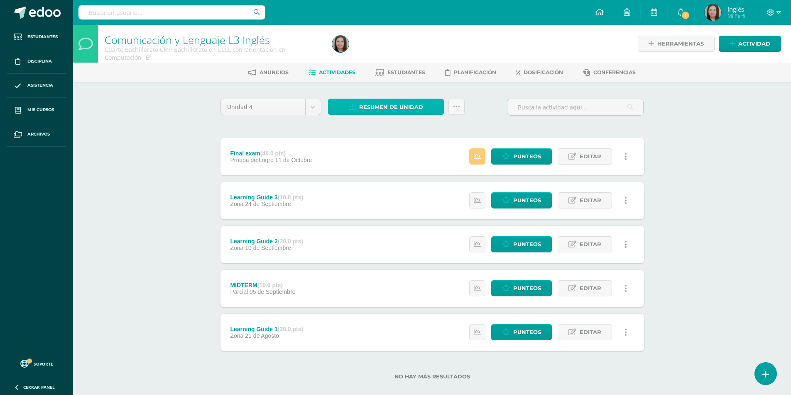
click at [391, 108] on span "Resumen de unidad" at bounding box center [391, 107] width 64 height 15
click at [410, 54] on link "Descargar como HTML" at bounding box center [386, 53] width 88 height 13
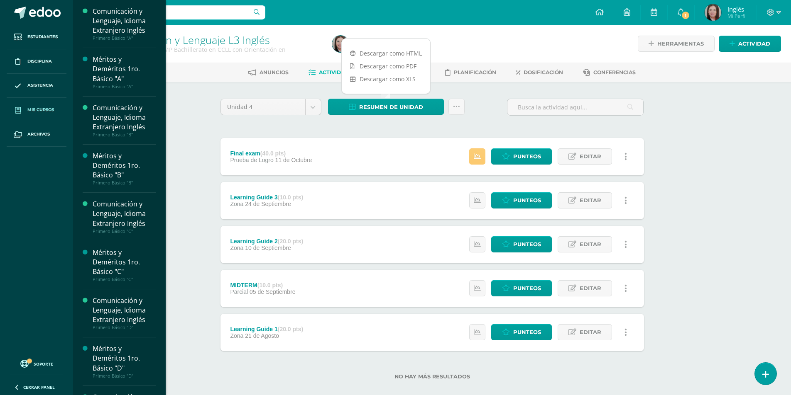
click at [49, 114] on link "Mis cursos" at bounding box center [37, 110] width 60 height 24
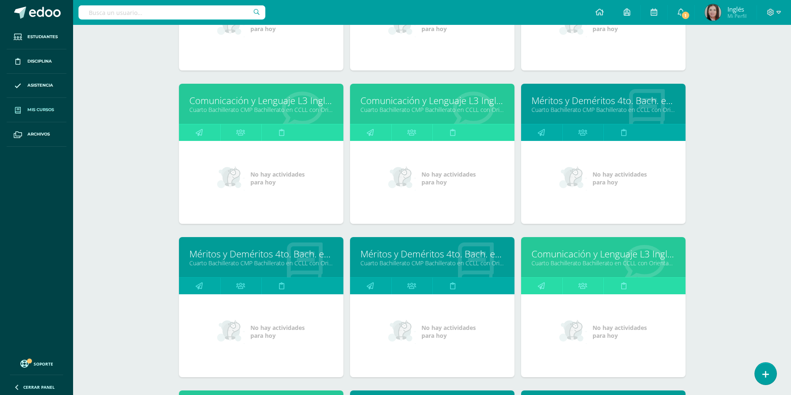
scroll to position [1411, 0]
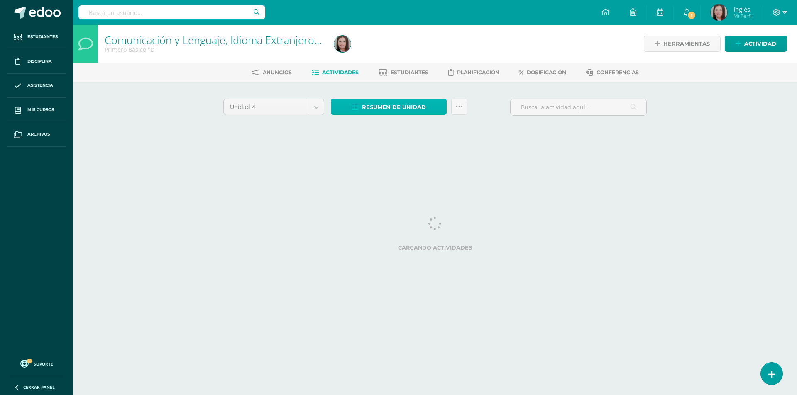
click at [365, 106] on span "Resumen de unidad" at bounding box center [394, 107] width 64 height 15
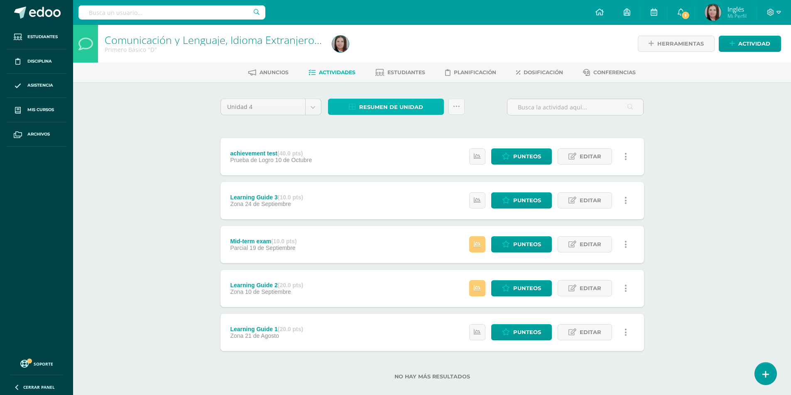
click at [358, 103] on link "Resumen de unidad" at bounding box center [386, 107] width 116 height 16
click at [171, 109] on div "Comunicación y Lenguaje, Idioma Extranjero Inglés Primero Básico "D" Herramient…" at bounding box center [431, 216] width 717 height 382
click at [376, 104] on span "Resumen de unidad" at bounding box center [391, 107] width 64 height 15
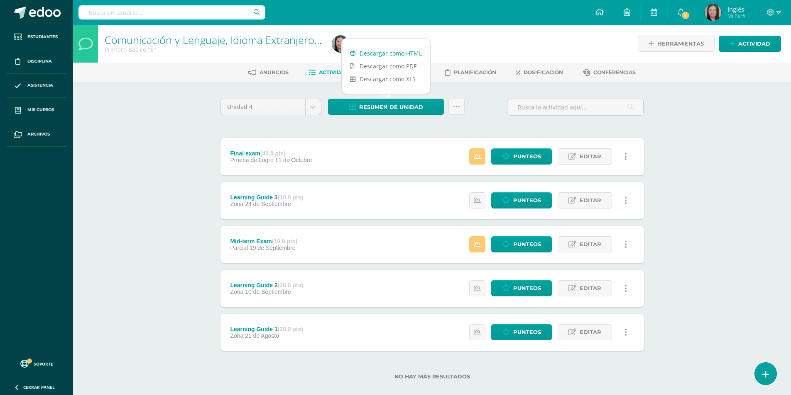
click at [387, 53] on link "Descargar como HTML" at bounding box center [386, 53] width 88 height 13
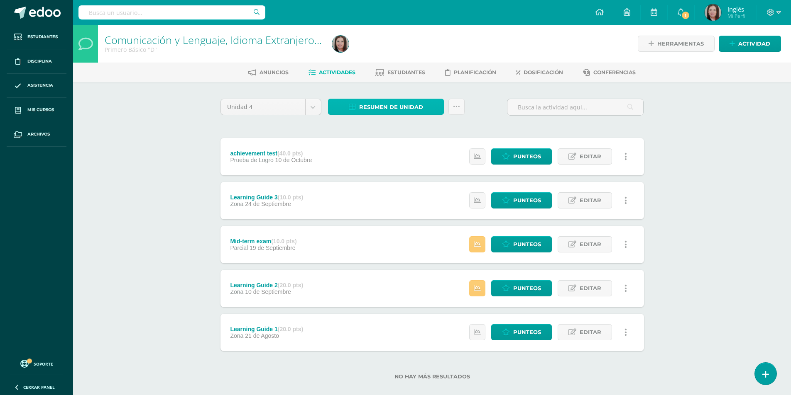
click at [350, 111] on link "Resumen de unidad" at bounding box center [386, 107] width 116 height 16
click at [379, 52] on link "Descargar como HTML" at bounding box center [386, 53] width 88 height 13
click at [369, 109] on span "Resumen de unidad" at bounding box center [391, 107] width 64 height 15
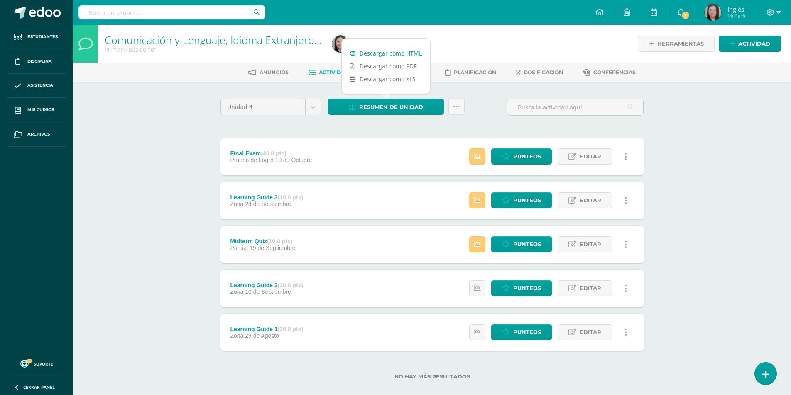
click at [381, 53] on link "Descargar como HTML" at bounding box center [386, 53] width 88 height 13
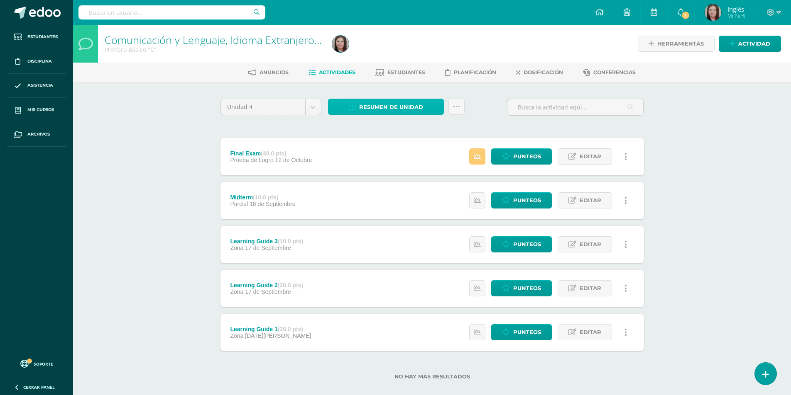
click at [379, 106] on span "Resumen de unidad" at bounding box center [391, 107] width 64 height 15
click at [398, 53] on link "Descargar como HTML" at bounding box center [386, 53] width 88 height 13
click at [362, 105] on span "Resumen de unidad" at bounding box center [391, 107] width 64 height 15
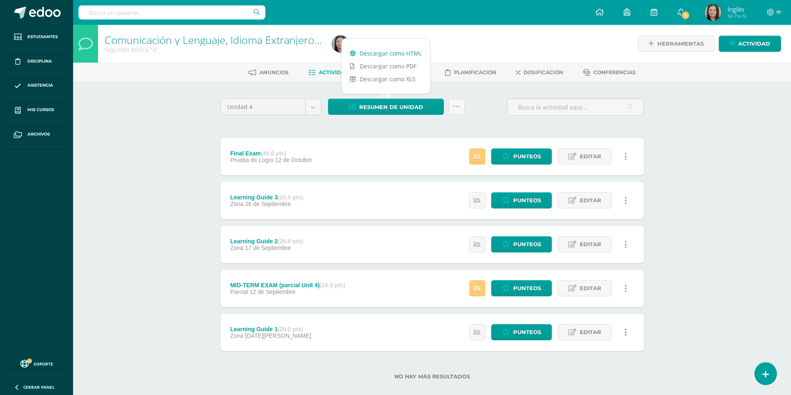
click at [378, 54] on link "Descargar como HTML" at bounding box center [386, 53] width 88 height 13
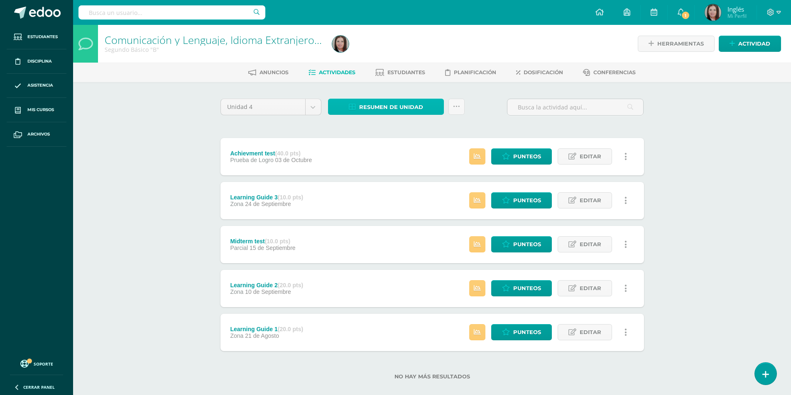
click at [358, 107] on link "Resumen de unidad" at bounding box center [386, 107] width 116 height 16
click at [360, 48] on link "Descargar como HTML" at bounding box center [386, 53] width 88 height 13
click at [359, 110] on span "Resumen de unidad" at bounding box center [391, 107] width 64 height 15
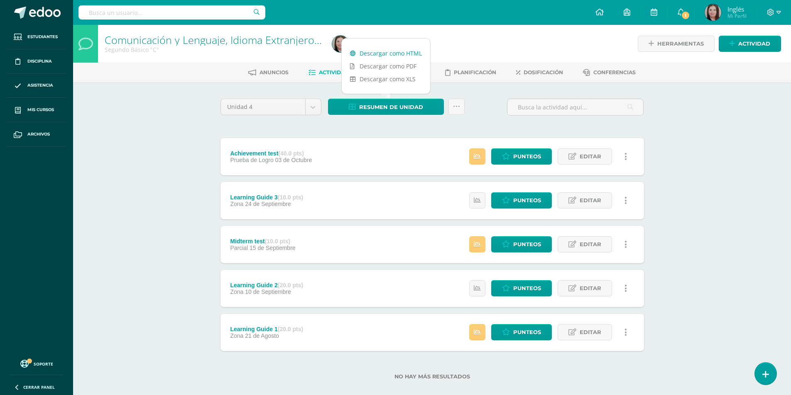
click at [393, 54] on link "Descargar como HTML" at bounding box center [386, 53] width 88 height 13
click at [393, 108] on span "Resumen de unidad" at bounding box center [391, 107] width 64 height 15
click at [408, 52] on link "Descargar como HTML" at bounding box center [386, 53] width 88 height 13
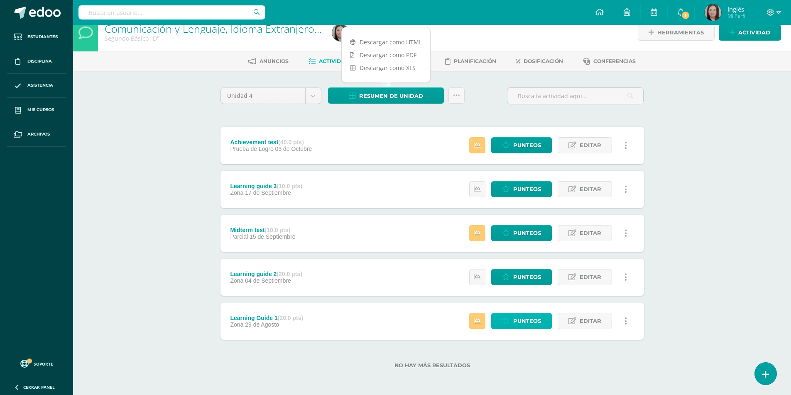
click at [530, 320] on span "Punteos" at bounding box center [527, 321] width 28 height 15
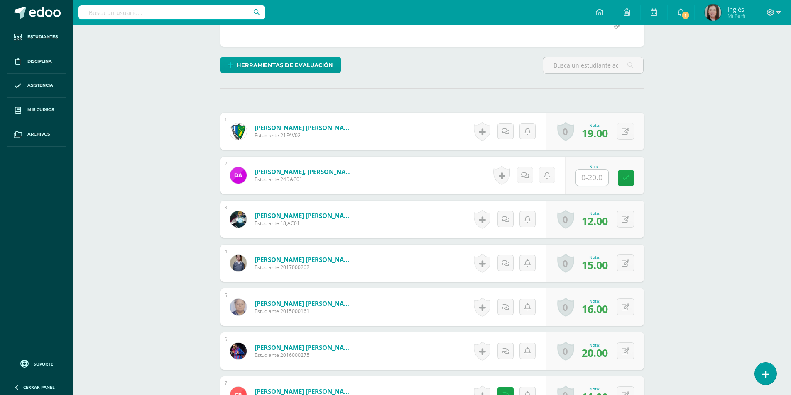
scroll to position [217, 0]
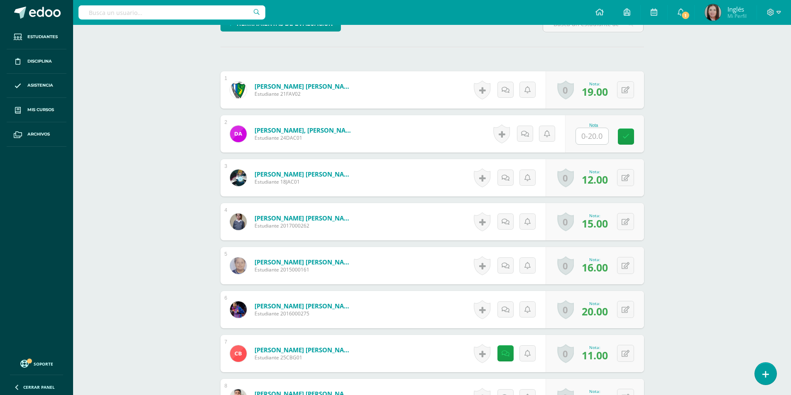
click at [594, 142] on input "text" at bounding box center [592, 136] width 32 height 16
type input "1"
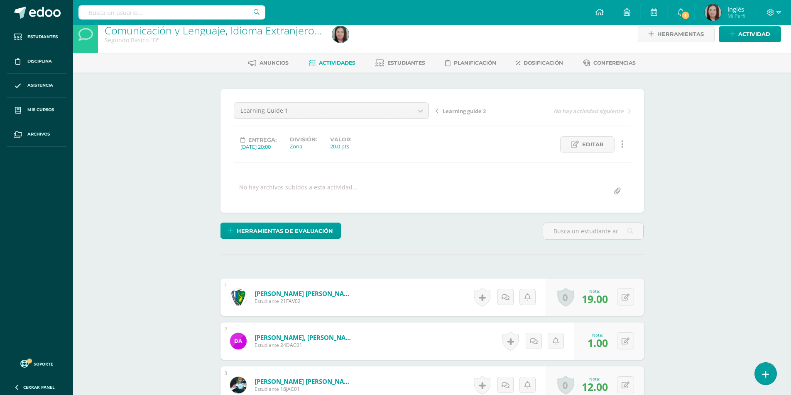
scroll to position [0, 0]
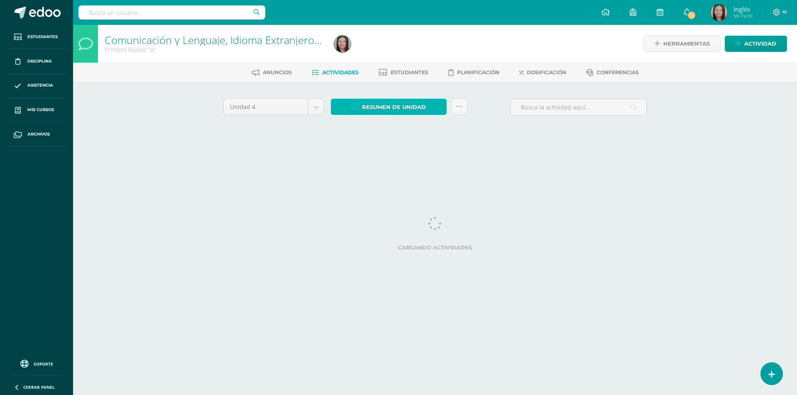
click at [364, 108] on span "Resumen de unidad" at bounding box center [394, 107] width 64 height 15
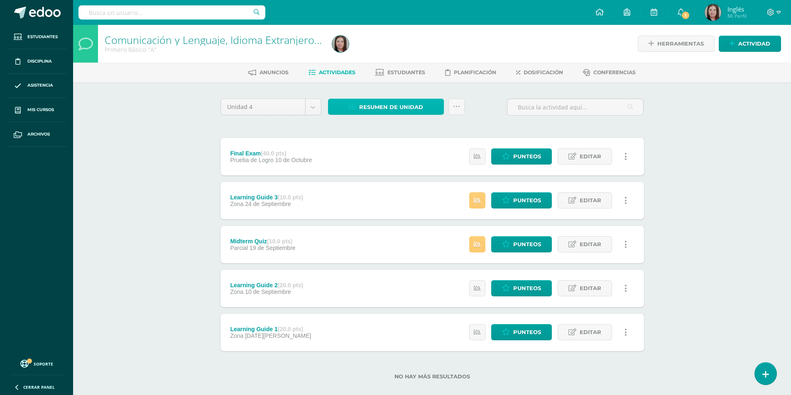
click at [358, 109] on link "Resumen de unidad" at bounding box center [386, 107] width 116 height 16
click at [399, 108] on span "Resumen de unidad" at bounding box center [391, 107] width 64 height 15
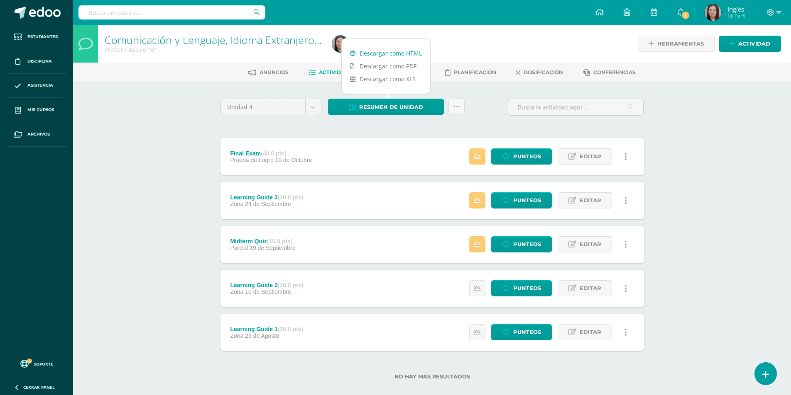
click at [403, 52] on link "Descargar como HTML" at bounding box center [386, 53] width 88 height 13
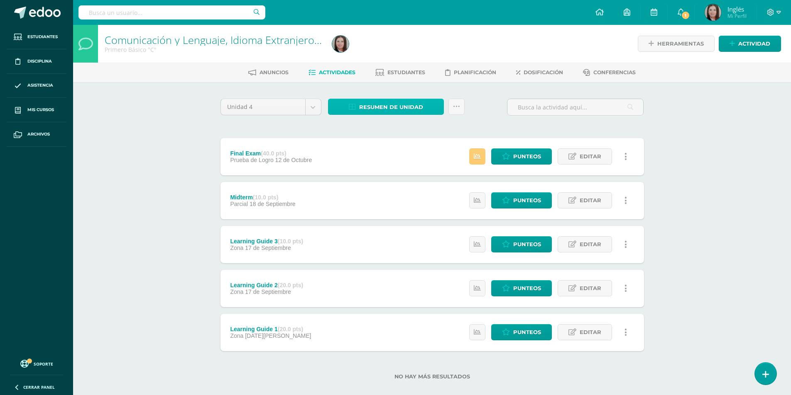
click at [361, 103] on span "Resumen de unidad" at bounding box center [391, 107] width 64 height 15
click at [398, 54] on link "Descargar como HTML" at bounding box center [386, 53] width 88 height 13
click at [399, 109] on span "Resumen de unidad" at bounding box center [391, 107] width 64 height 15
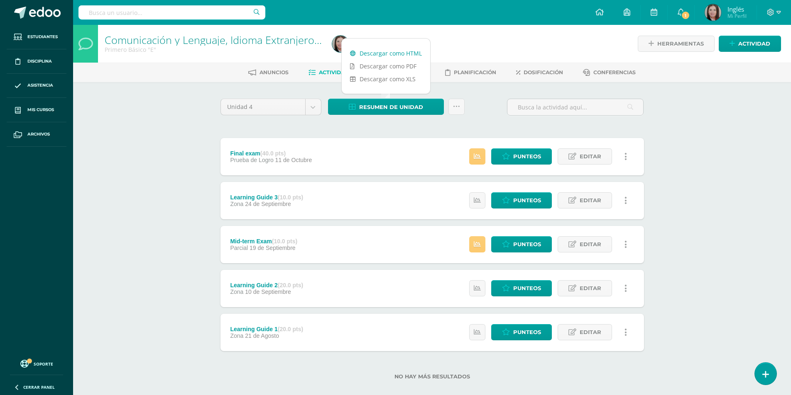
click at [415, 52] on link "Descargar como HTML" at bounding box center [386, 53] width 88 height 13
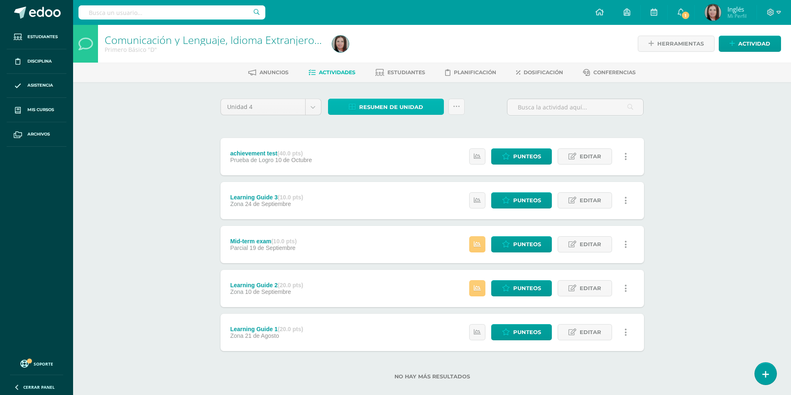
click at [398, 110] on span "Resumen de unidad" at bounding box center [391, 107] width 64 height 15
click at [419, 53] on link "Descargar como HTML" at bounding box center [386, 53] width 88 height 13
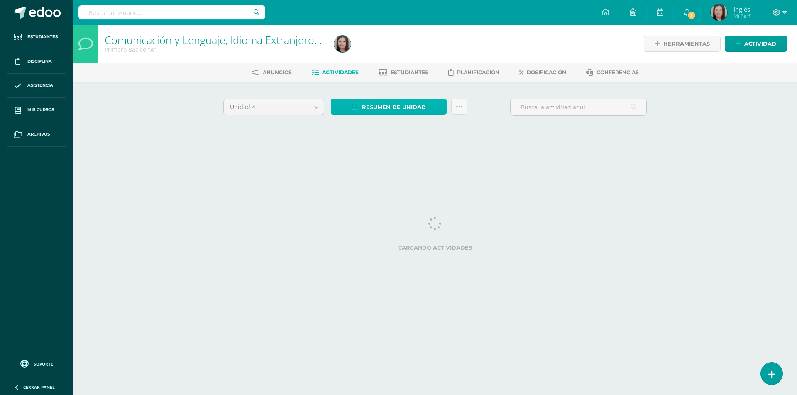
click at [393, 110] on span "Resumen de unidad" at bounding box center [394, 107] width 64 height 15
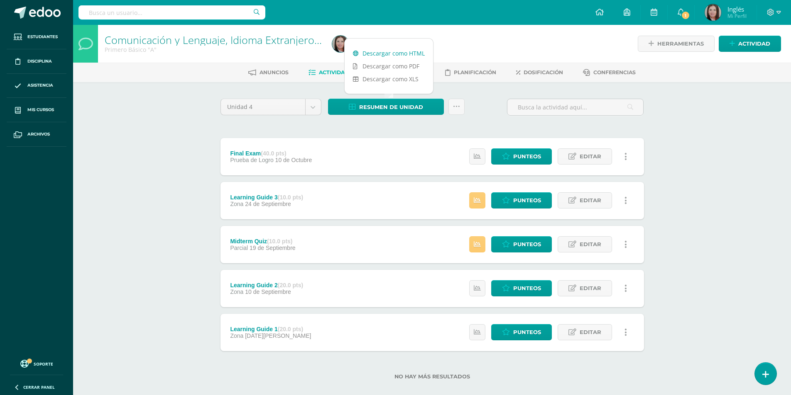
click at [409, 52] on link "Descargar como HTML" at bounding box center [388, 53] width 88 height 13
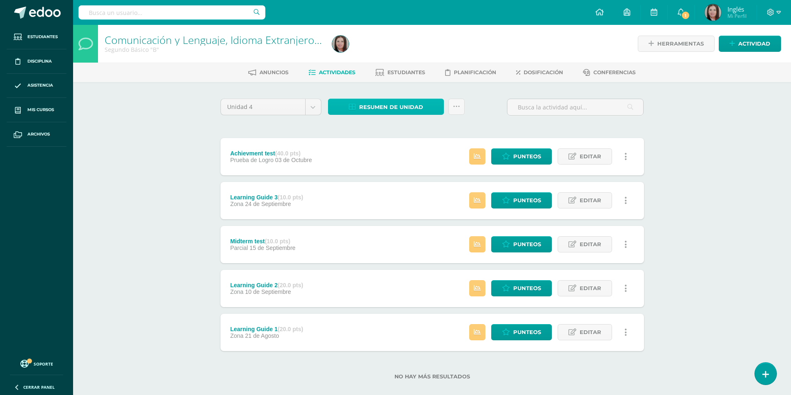
click at [377, 107] on span "Resumen de unidad" at bounding box center [391, 107] width 64 height 15
click at [398, 53] on link "Descargar como HTML" at bounding box center [386, 53] width 88 height 13
click at [391, 112] on span "Resumen de unidad" at bounding box center [391, 107] width 64 height 15
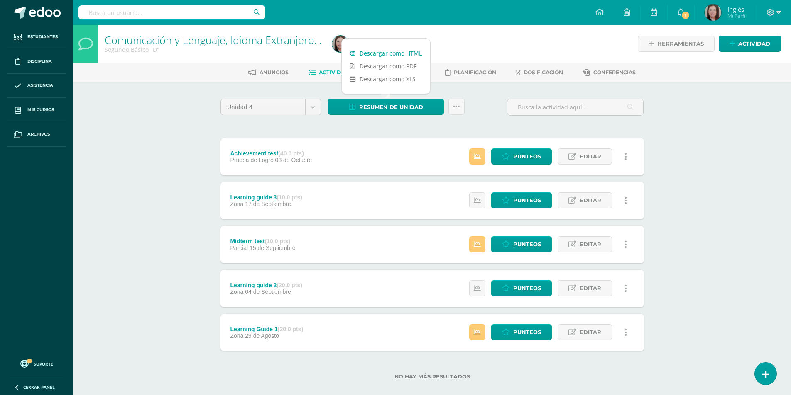
click at [419, 57] on link "Descargar como HTML" at bounding box center [386, 53] width 88 height 13
click at [392, 112] on span "Resumen de unidad" at bounding box center [391, 107] width 64 height 15
click at [422, 51] on link "Descargar como HTML" at bounding box center [386, 53] width 88 height 13
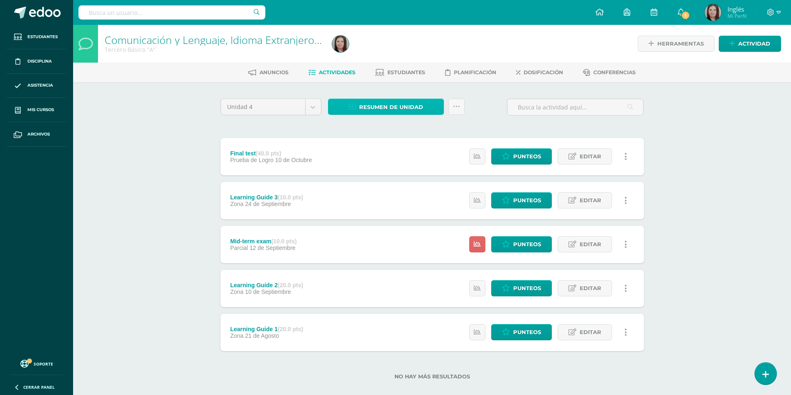
click at [383, 105] on span "Resumen de unidad" at bounding box center [391, 107] width 64 height 15
click at [391, 53] on link "Descargar como HTML" at bounding box center [386, 53] width 88 height 13
click at [373, 105] on span "Resumen de unidad" at bounding box center [391, 107] width 64 height 15
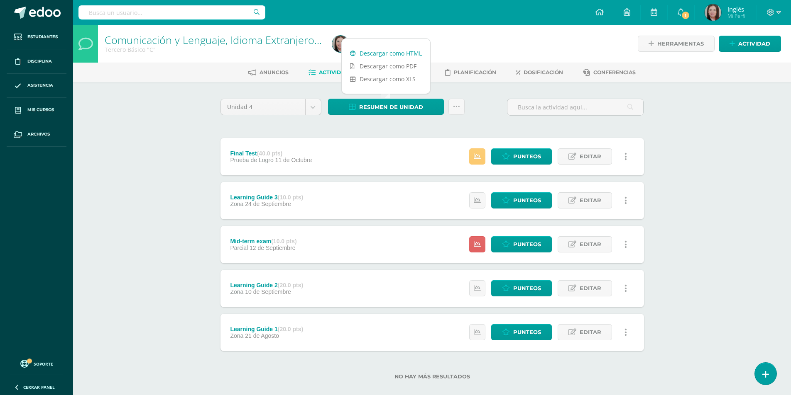
click at [400, 56] on link "Descargar como HTML" at bounding box center [386, 53] width 88 height 13
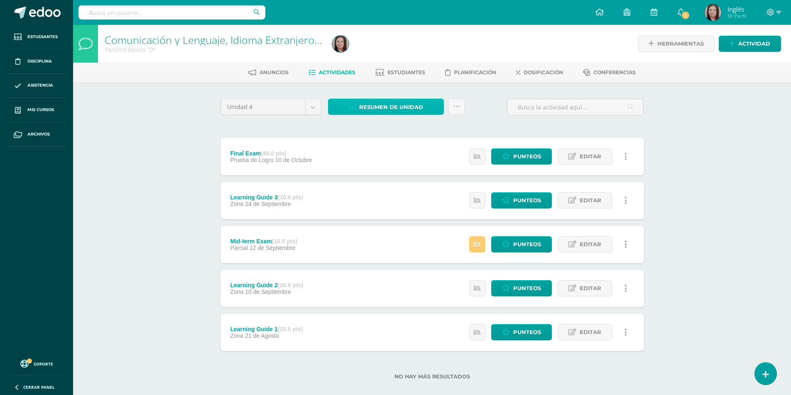
click at [367, 112] on span "Resumen de unidad" at bounding box center [391, 107] width 64 height 15
click at [404, 55] on link "Descargar como HTML" at bounding box center [386, 53] width 88 height 13
click at [391, 107] on span "Resumen de unidad" at bounding box center [391, 107] width 64 height 15
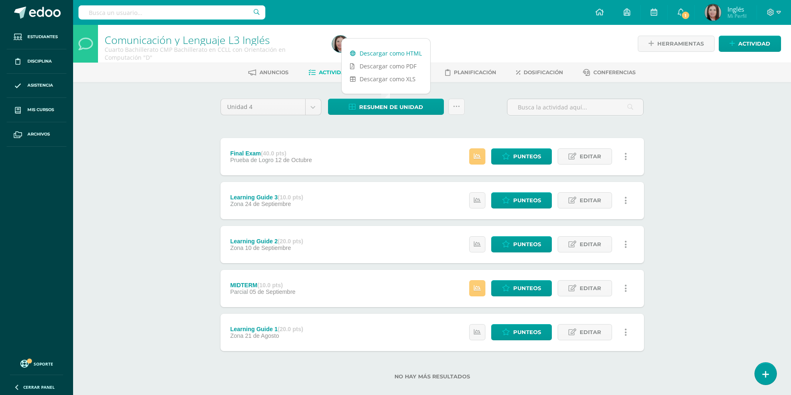
click at [405, 53] on link "Descargar como HTML" at bounding box center [386, 53] width 88 height 13
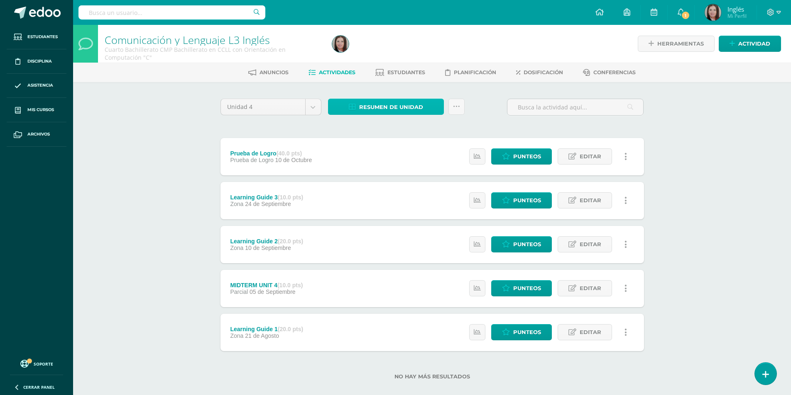
click at [383, 107] on span "Resumen de unidad" at bounding box center [391, 107] width 64 height 15
click at [403, 50] on link "Descargar como HTML" at bounding box center [386, 53] width 88 height 13
click at [405, 111] on span "Resumen de unidad" at bounding box center [391, 107] width 64 height 15
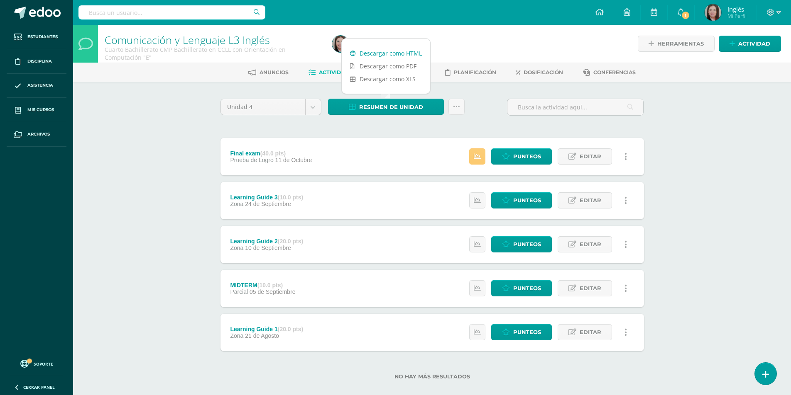
click at [410, 56] on link "Descargar como HTML" at bounding box center [386, 53] width 88 height 13
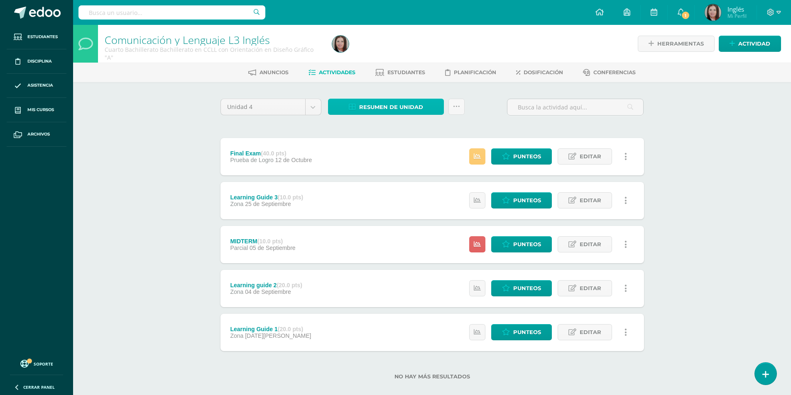
click at [392, 111] on span "Resumen de unidad" at bounding box center [391, 107] width 64 height 15
click at [411, 53] on link "Descargar como HTML" at bounding box center [386, 53] width 88 height 13
click at [405, 112] on span "Resumen de unidad" at bounding box center [391, 107] width 64 height 15
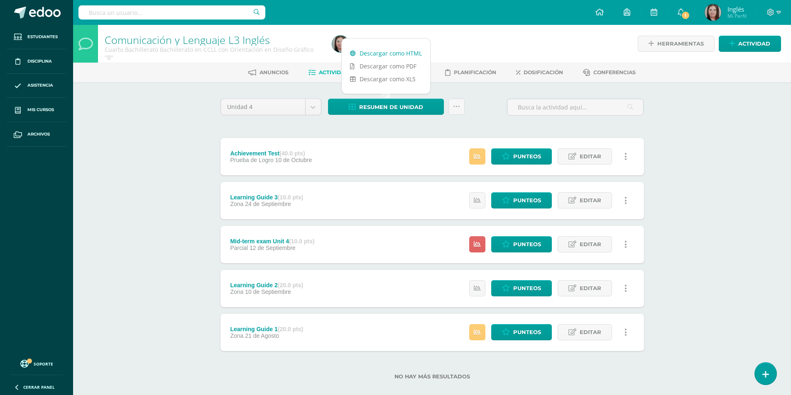
click at [415, 56] on link "Descargar como HTML" at bounding box center [386, 53] width 88 height 13
